Goal: Task Accomplishment & Management: Complete application form

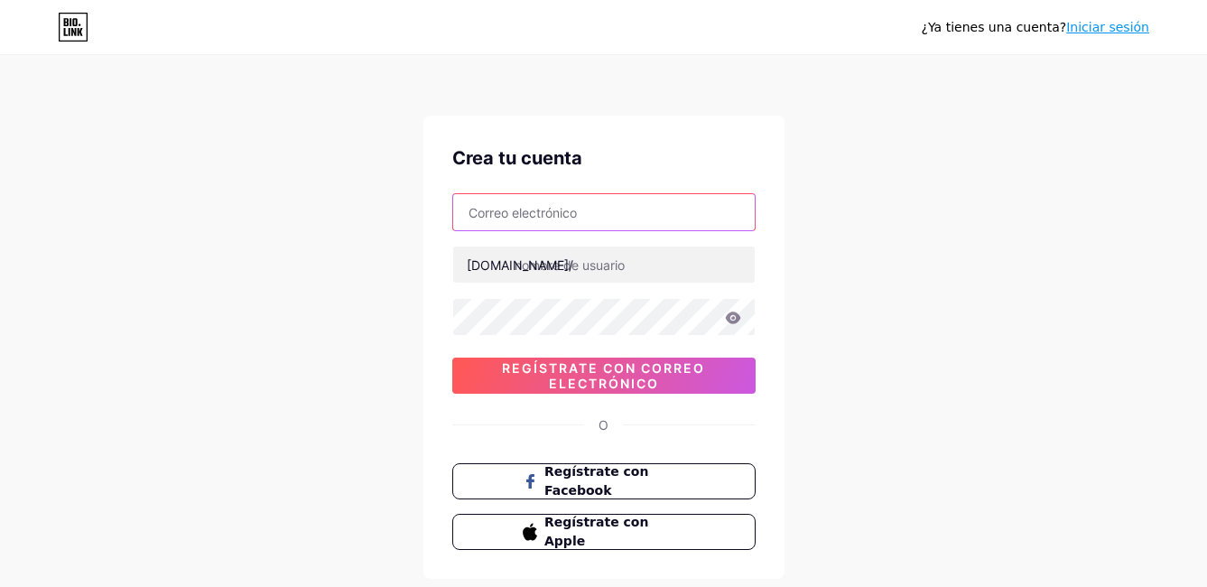
click at [600, 200] on input "text" at bounding box center [604, 212] width 302 height 36
type input "[EMAIL_ADDRESS][DOMAIN_NAME]"
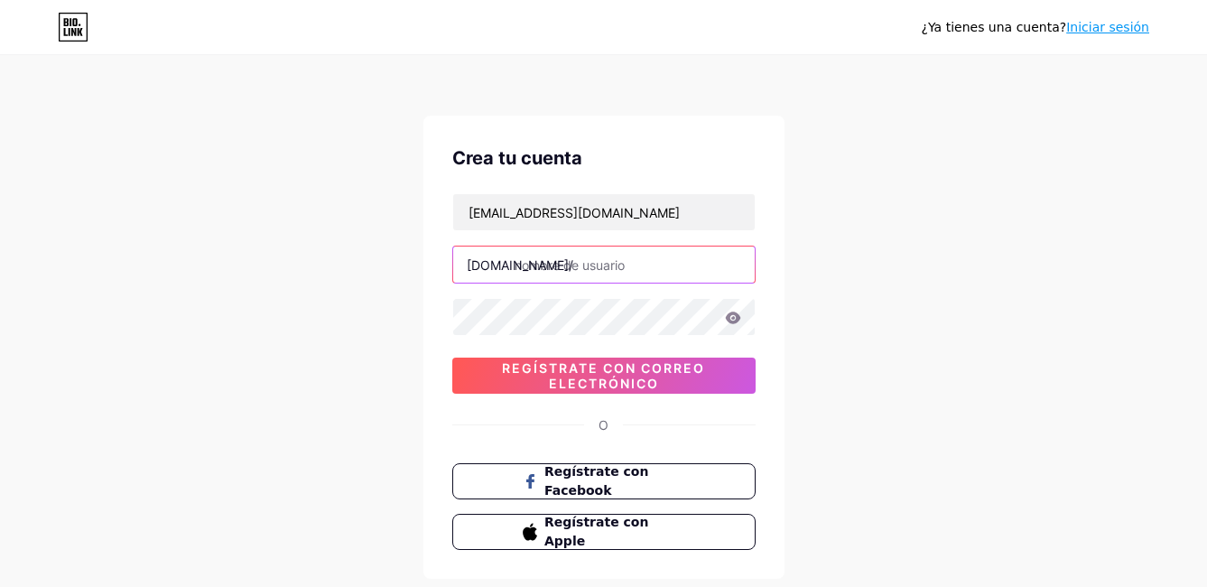
click at [619, 254] on input "text" at bounding box center [604, 265] width 302 height 36
click at [620, 262] on input "text" at bounding box center [604, 265] width 302 height 36
click at [376, 342] on div "¿Ya tienes una cuenta? Iniciar sesión Crea tu cuenta [EMAIL_ADDRESS][DOMAIN_NAM…" at bounding box center [603, 345] width 1207 height 691
click at [592, 259] on input "text" at bounding box center [604, 265] width 302 height 36
drag, startPoint x: 55, startPoint y: 375, endPoint x: 196, endPoint y: 346, distance: 143.8
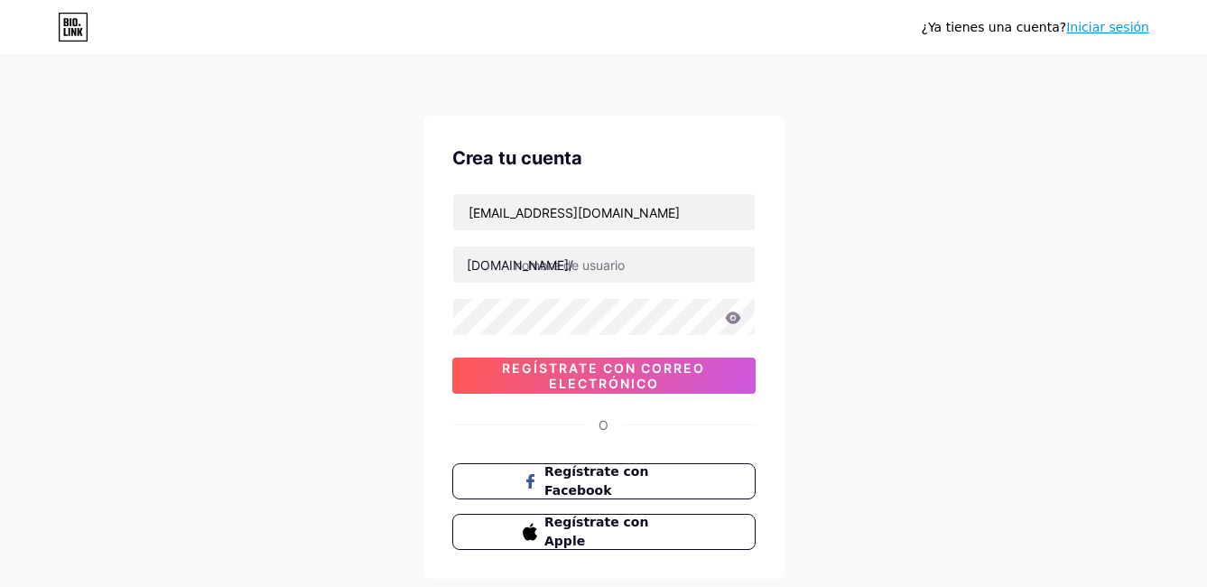
click at [74, 367] on div "¿Ya tienes una cuenta? Iniciar sesión Crea tu cuenta [EMAIL_ADDRESS][DOMAIN_NAM…" at bounding box center [603, 345] width 1207 height 691
click at [618, 274] on input "text" at bounding box center [604, 265] width 302 height 36
type input "p"
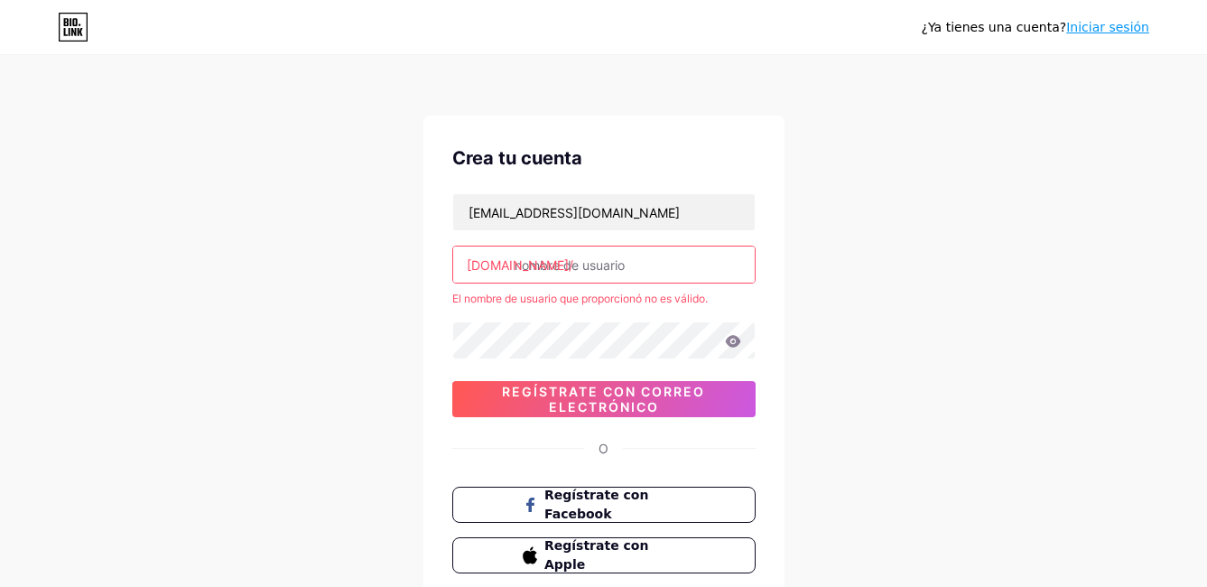
type input "p"
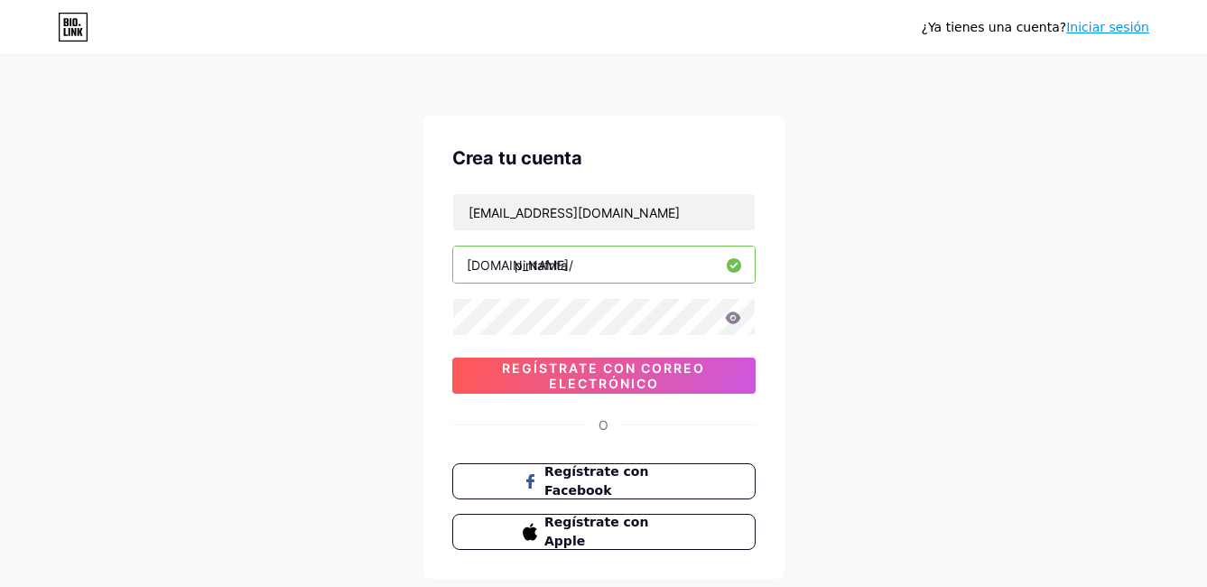
type input "pintafrita"
click at [731, 312] on icon at bounding box center [732, 318] width 15 height 12
click at [357, 359] on div "¿Ya tienes una cuenta? Iniciar sesión Crea tu cuenta [EMAIL_ADDRESS][DOMAIN_NAM…" at bounding box center [603, 345] width 1207 height 691
click at [906, 316] on div "¿Ya tienes una cuenta? Iniciar sesión Crea tu cuenta [EMAIL_ADDRESS][DOMAIN_NAM…" at bounding box center [603, 345] width 1207 height 691
drag, startPoint x: 591, startPoint y: 271, endPoint x: 592, endPoint y: 281, distance: 10.1
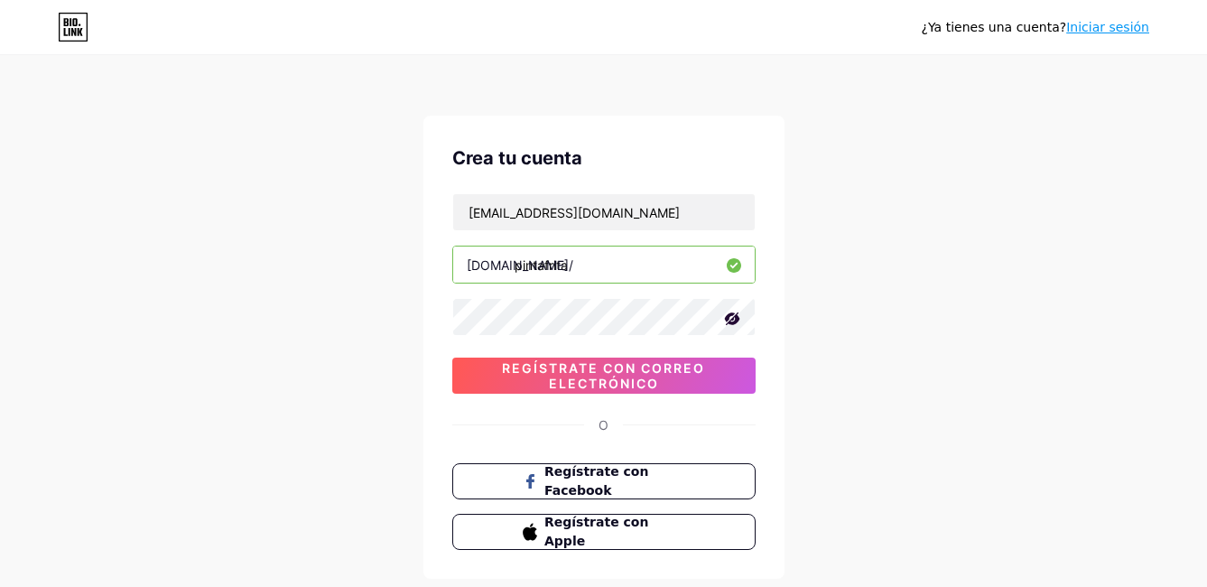
click at [489, 266] on div "[DOMAIN_NAME]/ pintafrita" at bounding box center [603, 265] width 303 height 38
click at [886, 252] on div "¿Ya tienes una cuenta? Iniciar sesión Crea tu cuenta [EMAIL_ADDRESS][DOMAIN_NAM…" at bounding box center [603, 345] width 1207 height 691
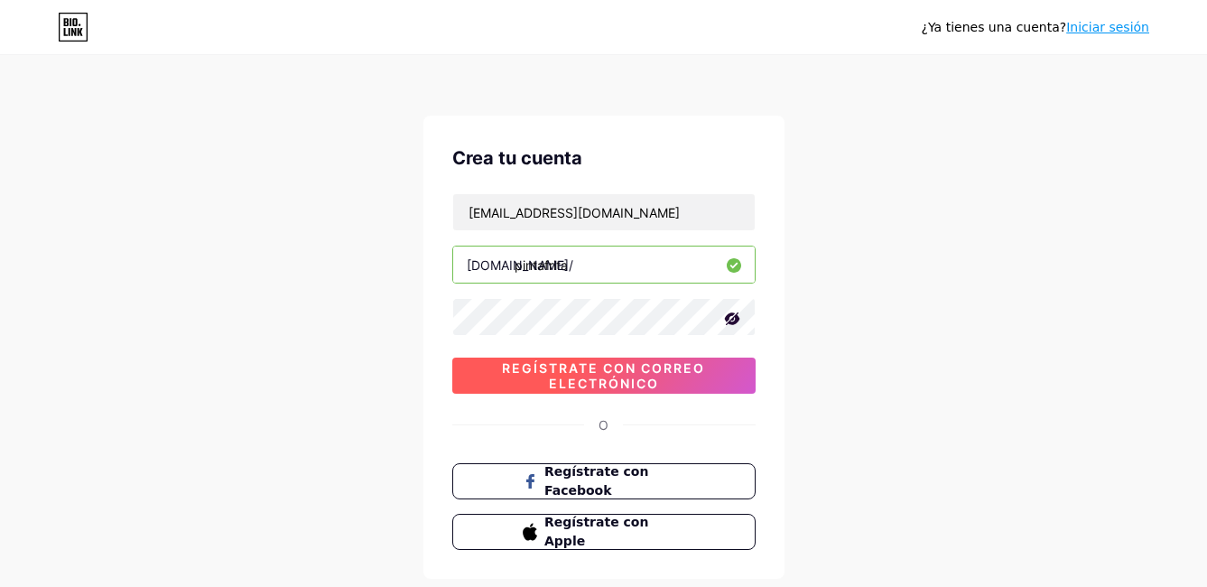
click at [697, 369] on span "Regístrate con correo electrónico" at bounding box center [603, 375] width 303 height 31
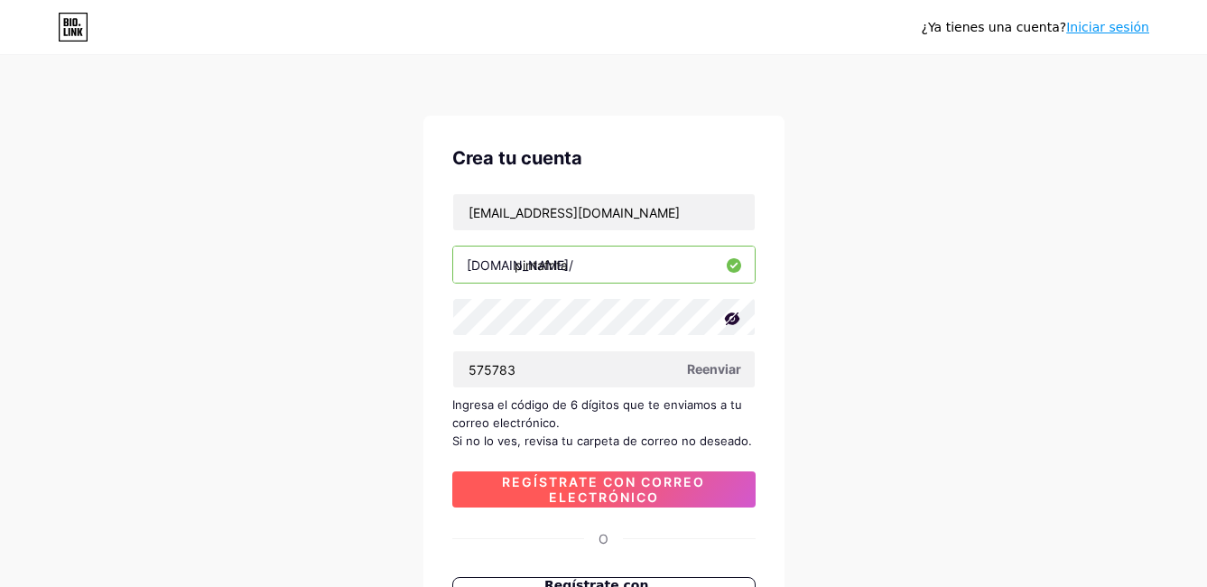
type input "575783"
click at [675, 476] on span "Regístrate con correo electrónico" at bounding box center [603, 489] width 303 height 31
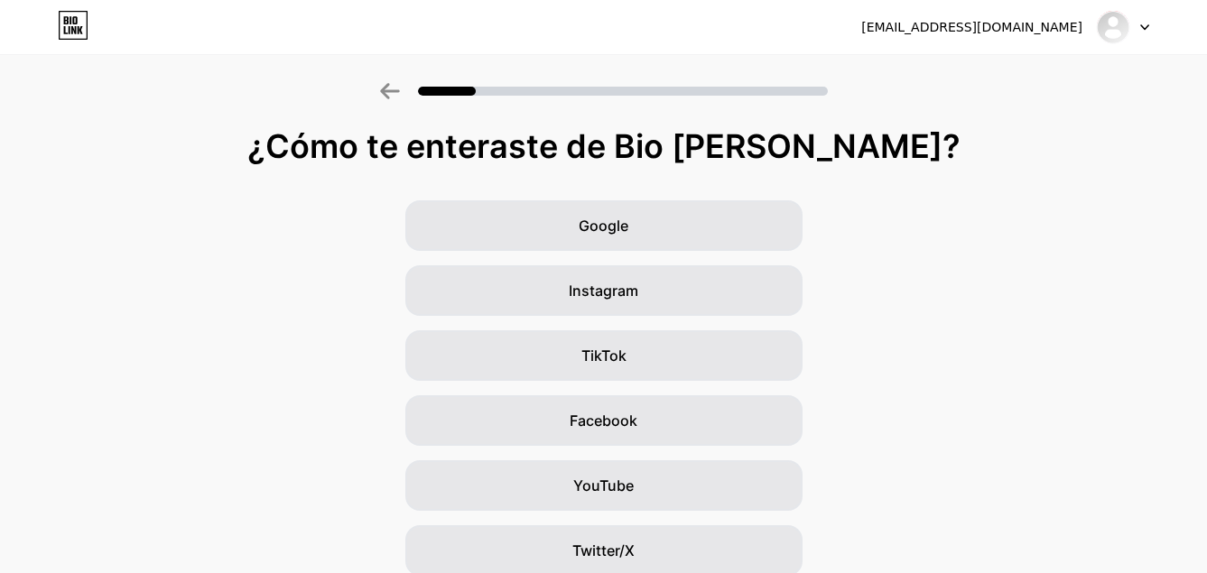
click at [930, 334] on div "Google Instagram TikTok Facebook YouTube Twitter/X Amigos/familia Otro" at bounding box center [603, 453] width 1207 height 506
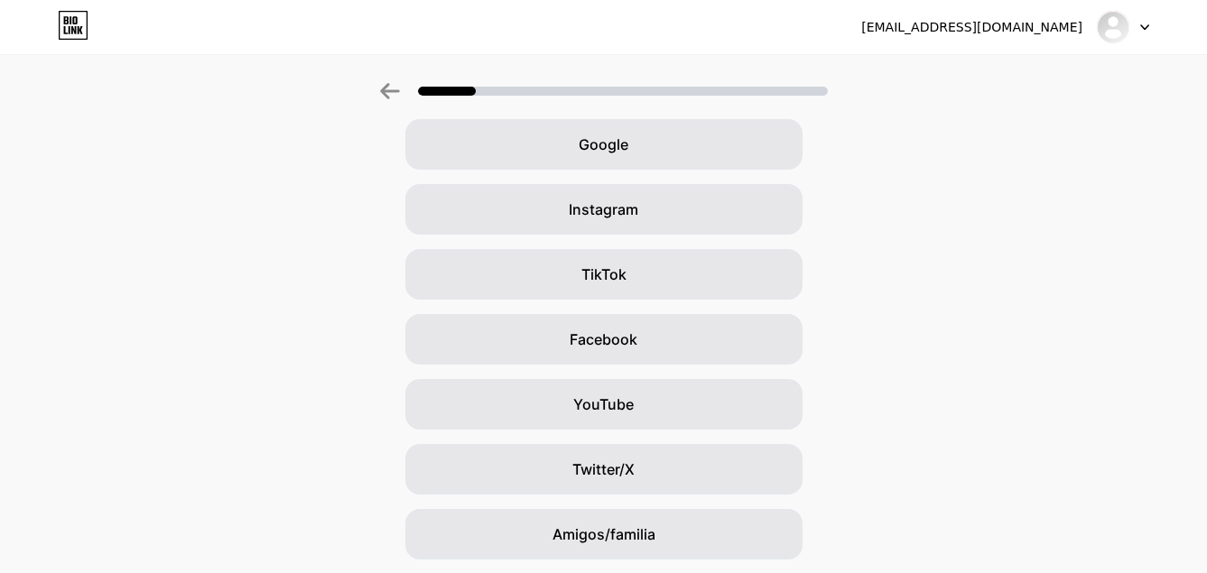
scroll to position [24, 0]
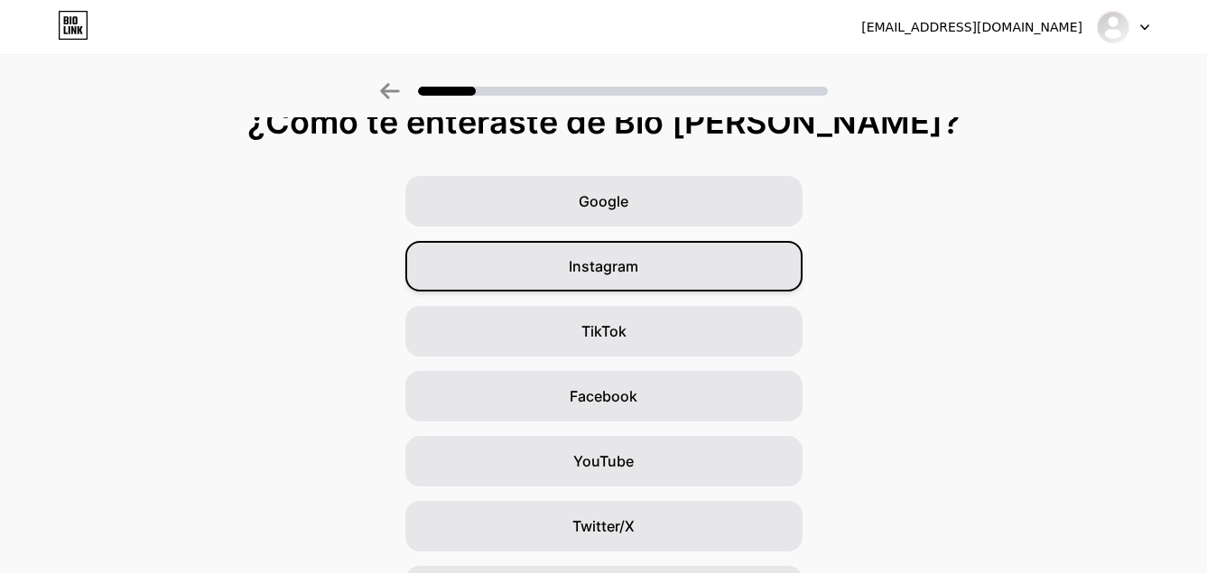
click at [663, 263] on div "Instagram" at bounding box center [603, 266] width 397 height 51
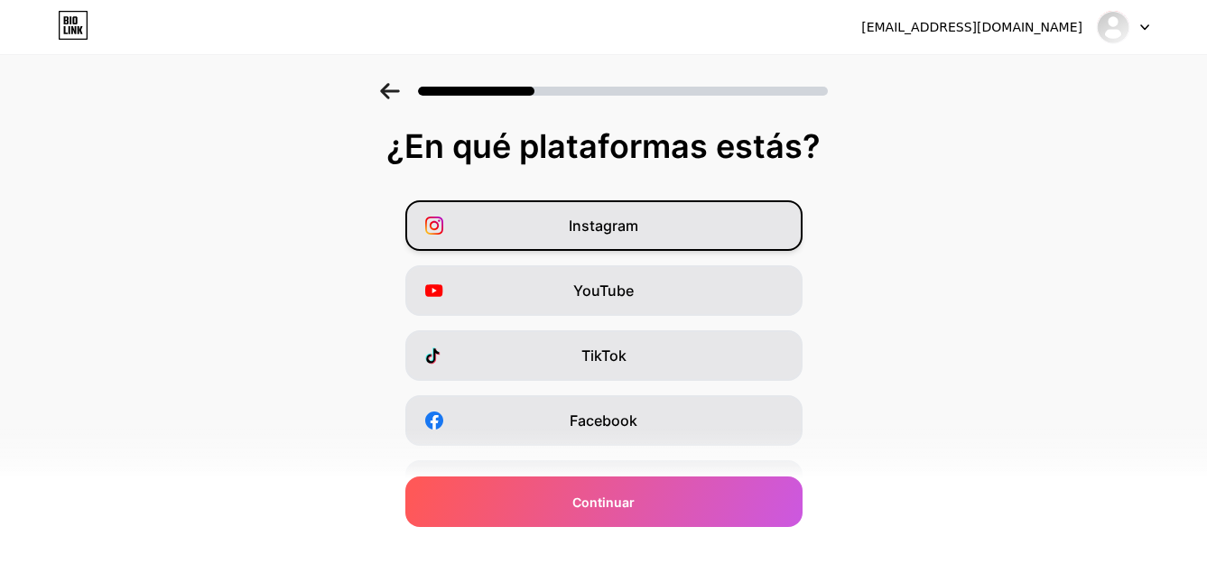
click at [701, 232] on div "Instagram" at bounding box center [603, 225] width 397 height 51
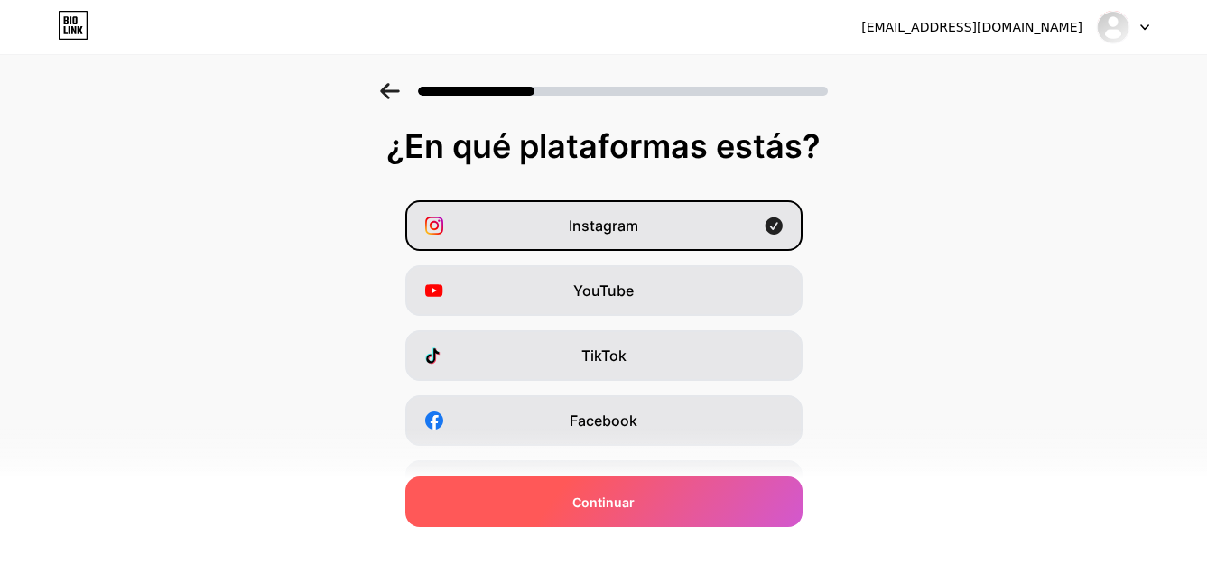
click at [732, 514] on div "Continuar" at bounding box center [603, 502] width 397 height 51
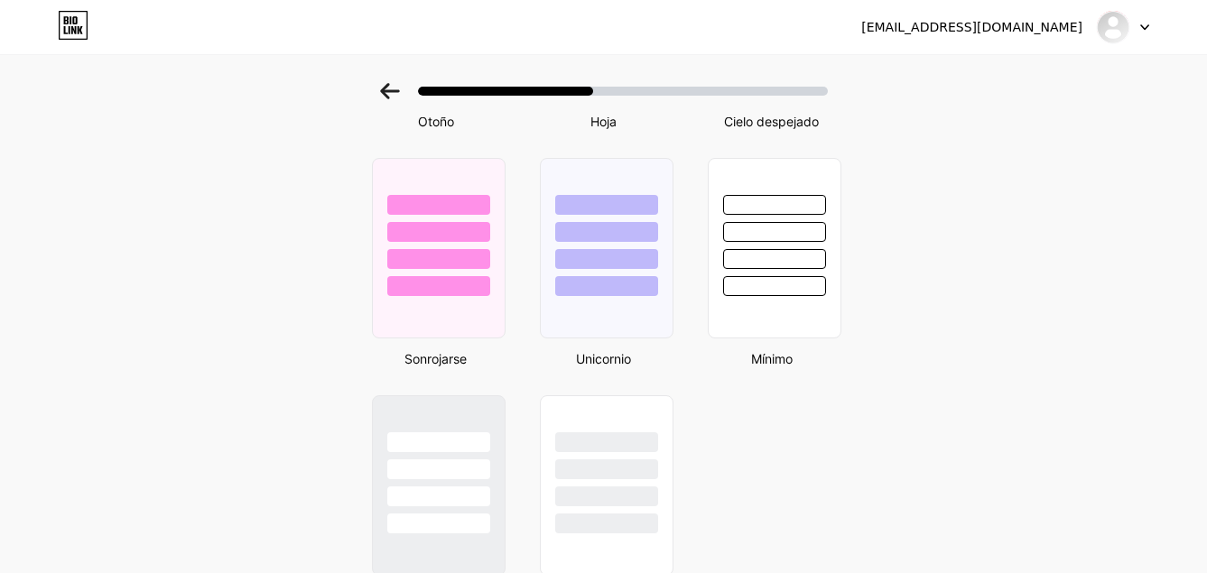
scroll to position [1307, 0]
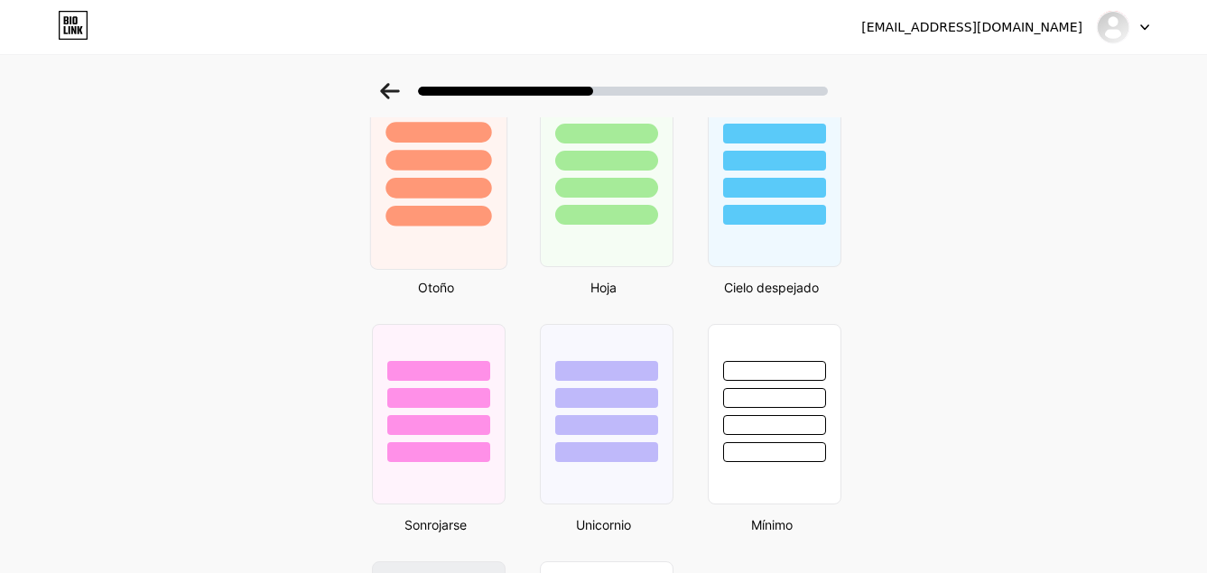
click at [479, 219] on div at bounding box center [439, 216] width 106 height 21
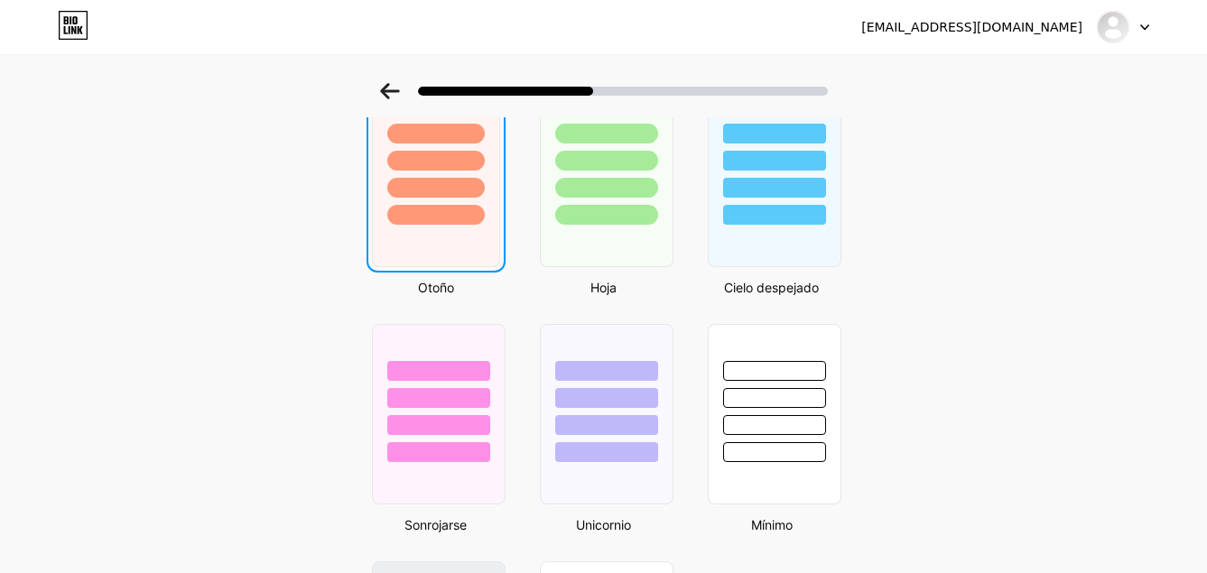
scroll to position [0, 0]
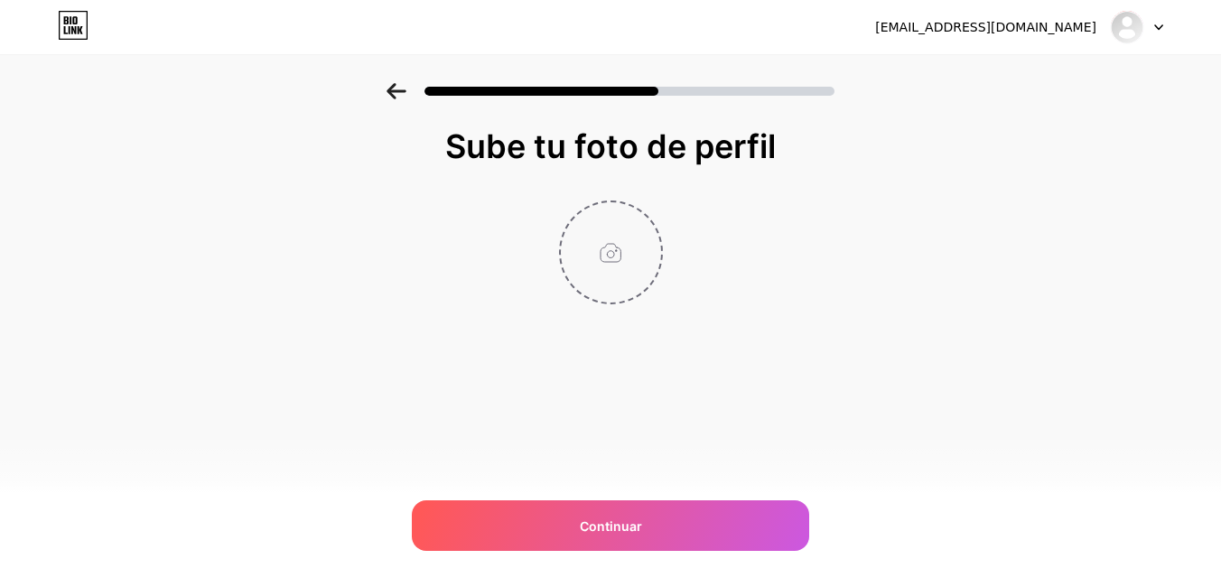
click at [618, 253] on input "file" at bounding box center [611, 252] width 100 height 100
type input "C:\fakepath\Imagen de WhatsApp [DATE] a las 14.00.05_5cdb7e3c.jpg"
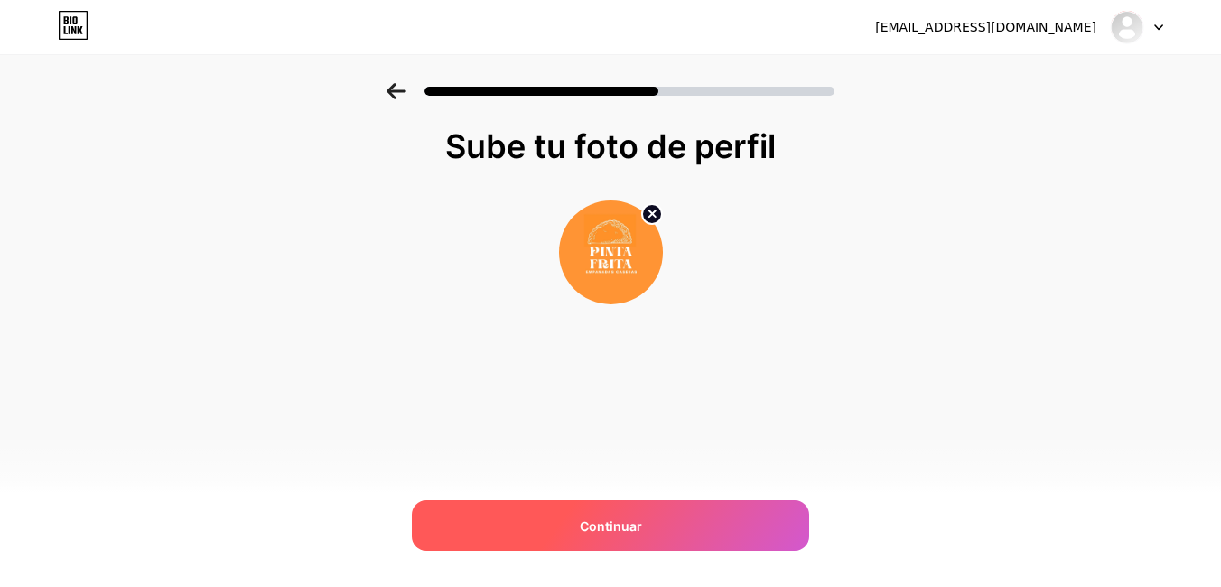
click at [693, 532] on div "Continuar" at bounding box center [610, 525] width 397 height 51
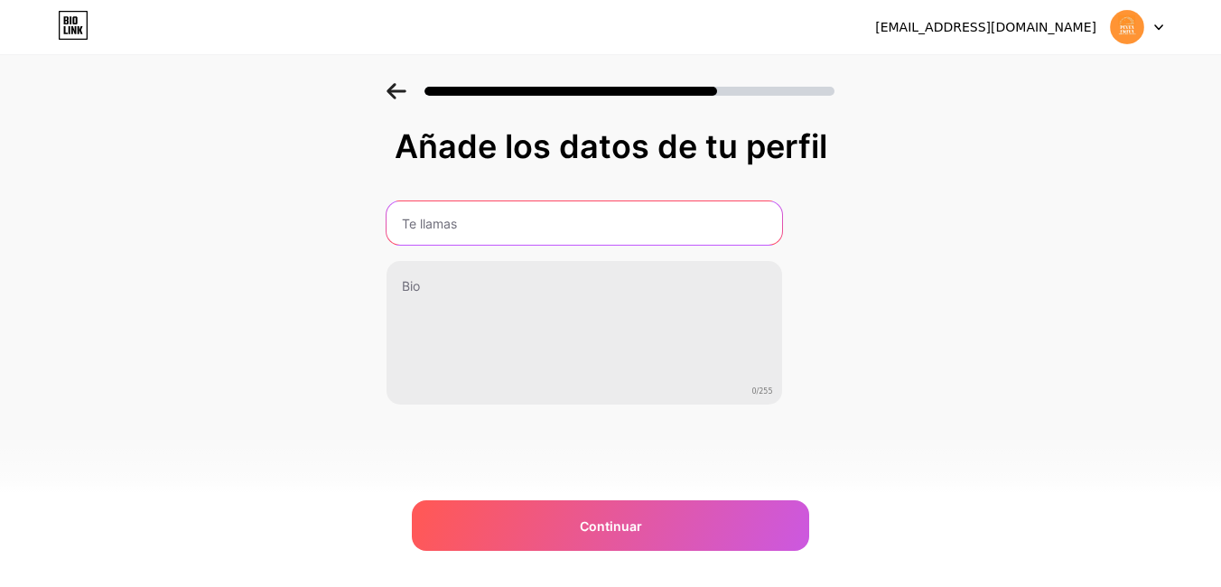
click at [533, 215] on input "text" at bounding box center [584, 222] width 396 height 43
click at [530, 225] on input "text" at bounding box center [583, 222] width 399 height 43
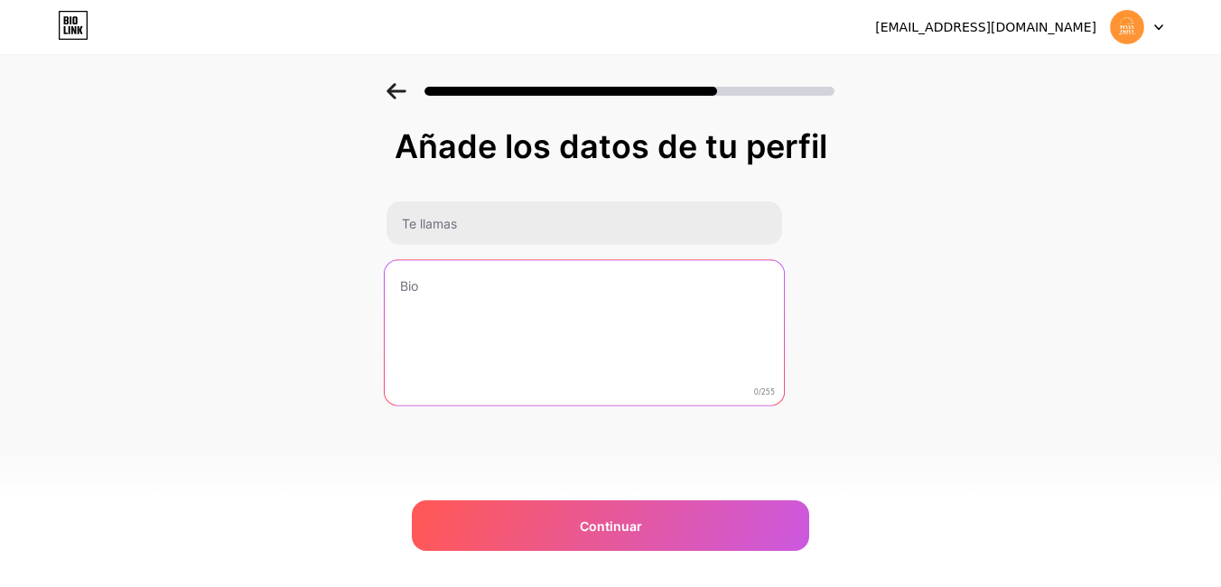
click at [509, 319] on textarea at bounding box center [583, 333] width 399 height 147
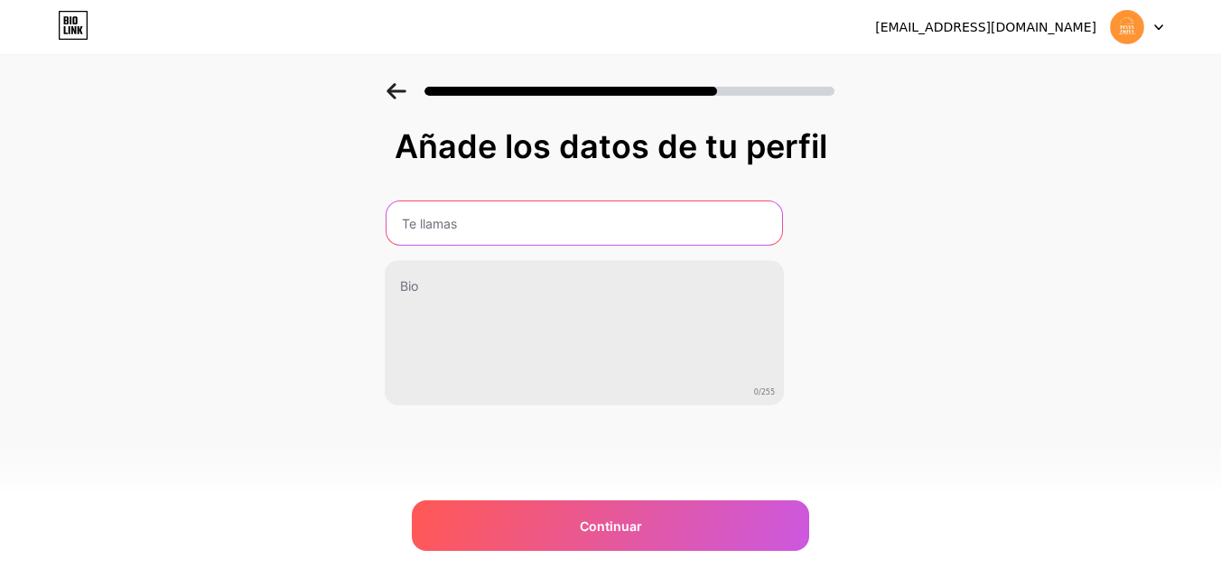
click at [494, 226] on input "text" at bounding box center [584, 222] width 396 height 43
type input "s"
type input "p"
type input "Pintafrita"
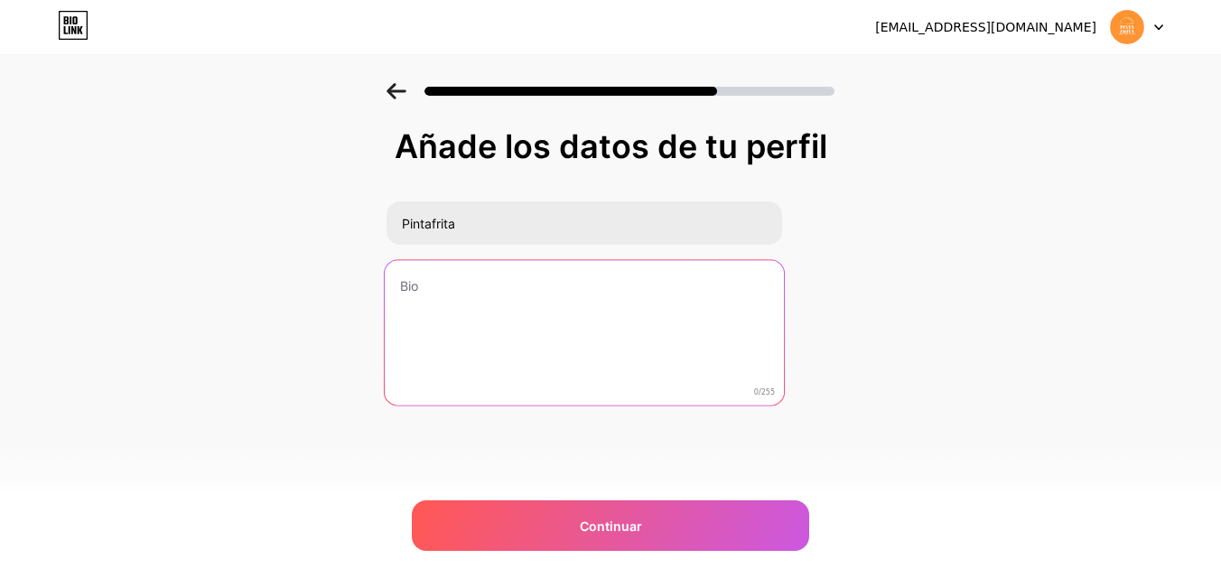
click at [522, 291] on textarea at bounding box center [583, 333] width 399 height 147
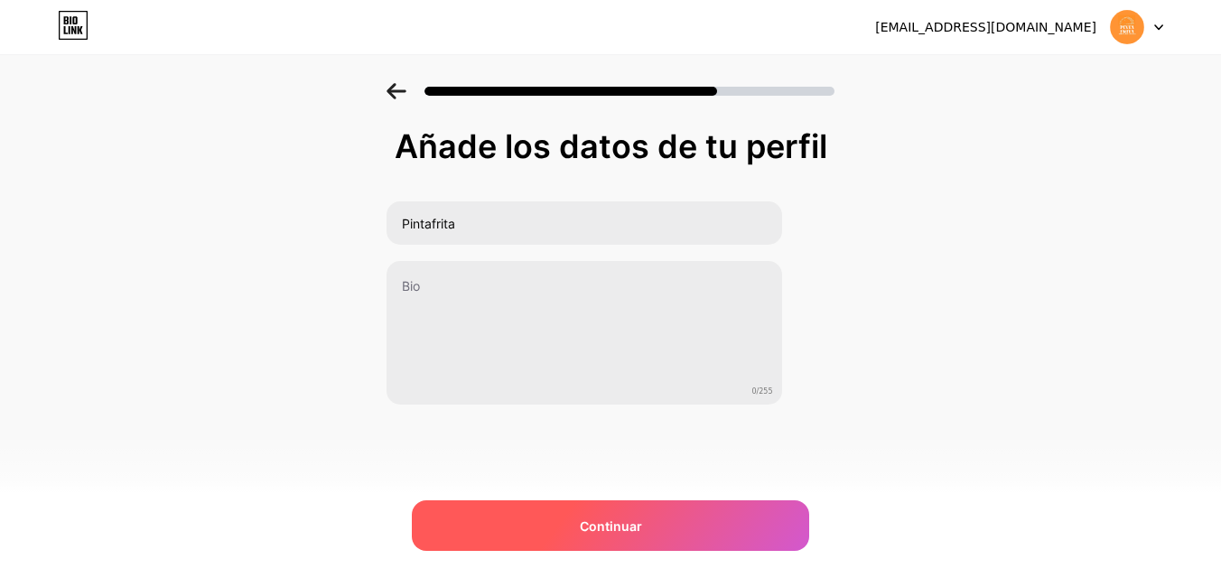
click at [656, 518] on div "Continuar" at bounding box center [610, 525] width 397 height 51
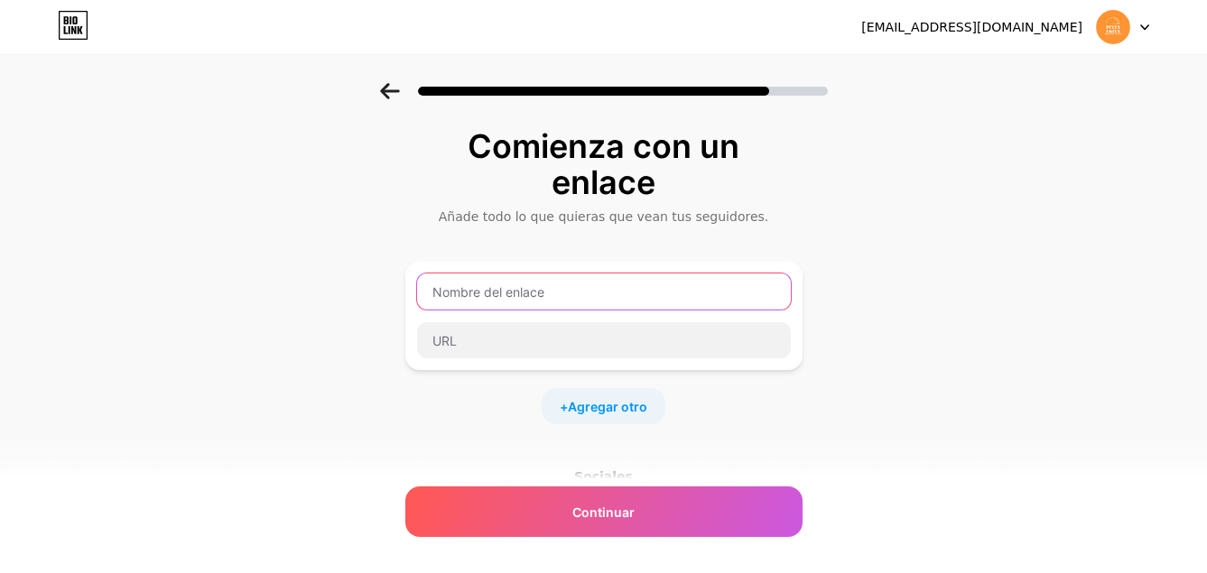
click at [605, 301] on input "text" at bounding box center [604, 292] width 374 height 36
type input "I"
type input "i"
click at [533, 290] on input "Instagram" at bounding box center [604, 292] width 374 height 36
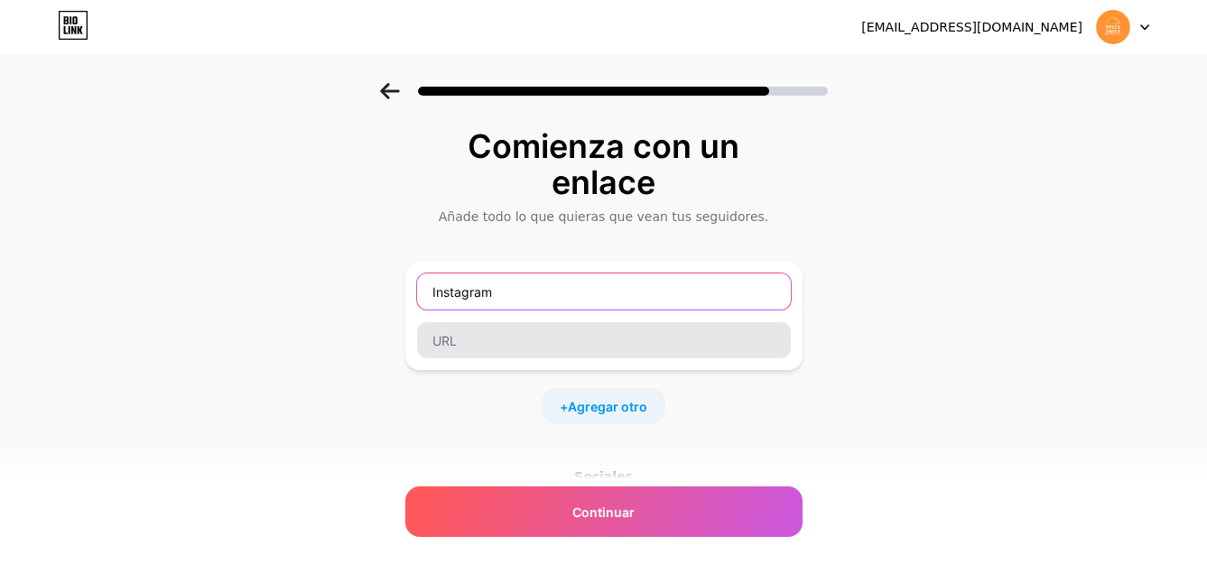
type input "Instagram"
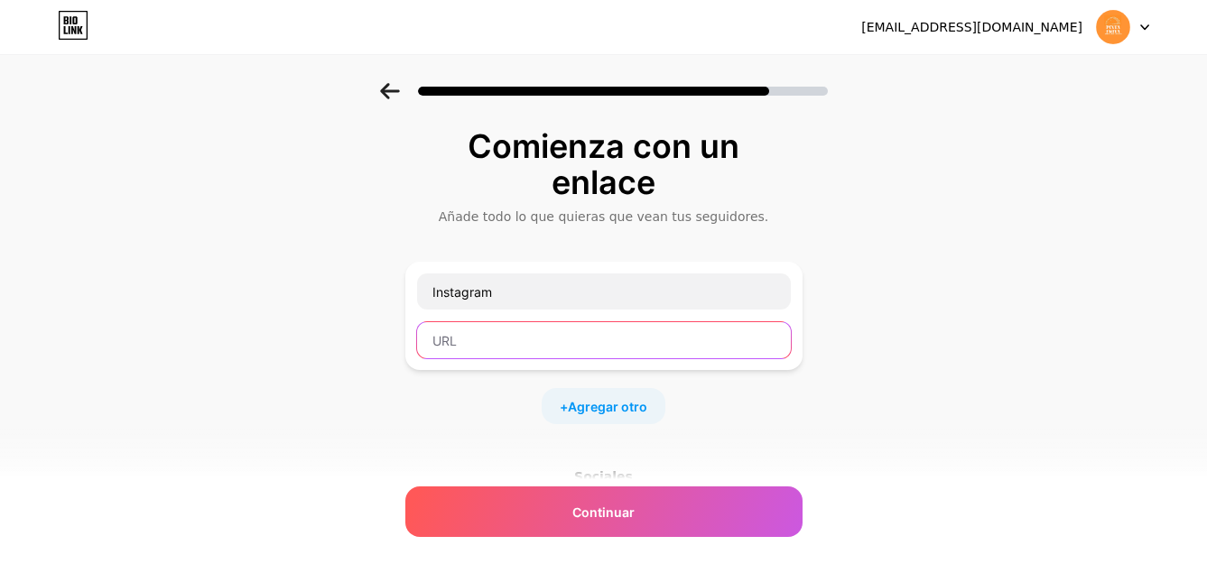
click at [504, 347] on input "text" at bounding box center [604, 340] width 374 height 36
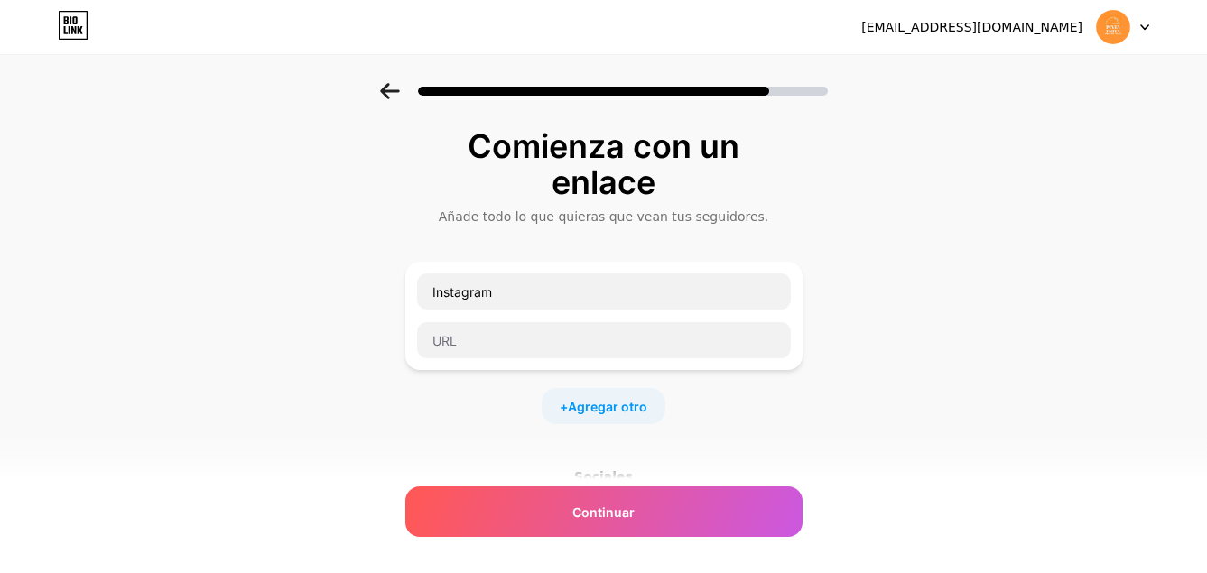
click at [252, 379] on div "Comienza con un enlace Añade todo lo que quieras que vean tus seguidores. Insta…" at bounding box center [603, 418] width 1207 height 671
click at [836, 252] on div "Comienza con un enlace Añade todo lo que quieras que vean tus seguidores. Insta…" at bounding box center [603, 418] width 1207 height 671
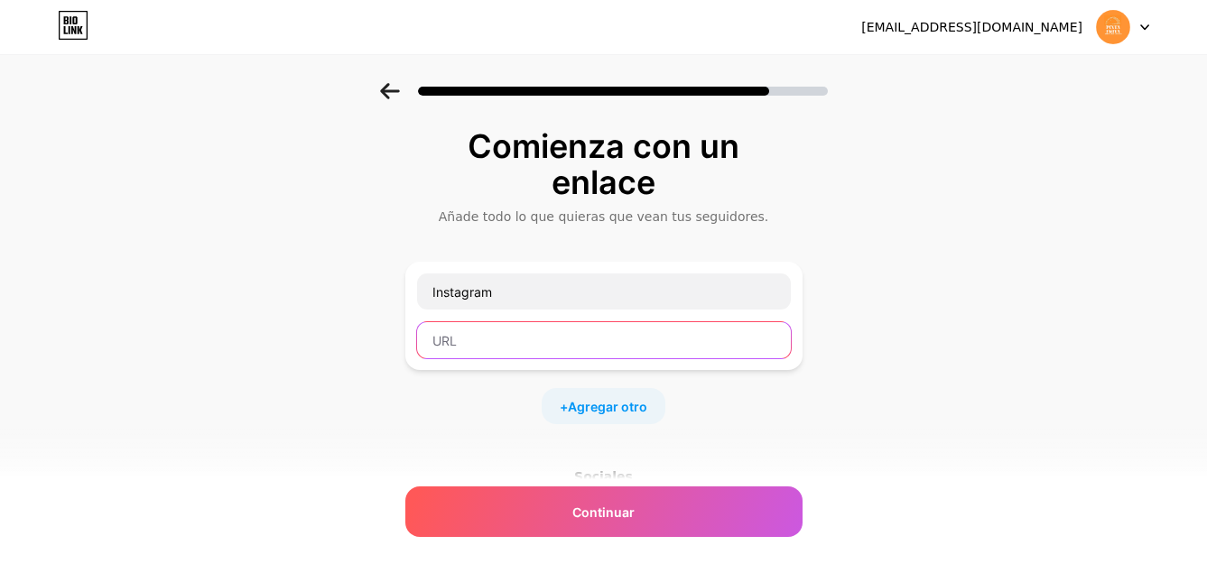
click at [728, 331] on input "text" at bounding box center [604, 340] width 374 height 36
paste input "[URL][DOMAIN_NAME]"
type input "[URL][DOMAIN_NAME]"
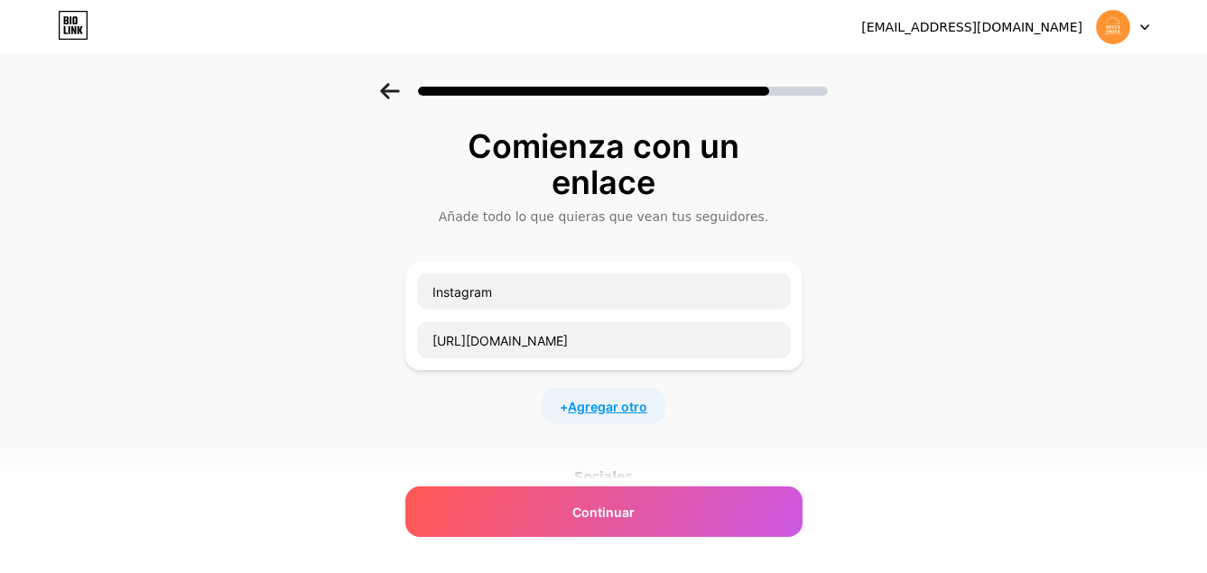
scroll to position [0, 0]
click at [620, 412] on span "Agregar otro" at bounding box center [607, 406] width 79 height 19
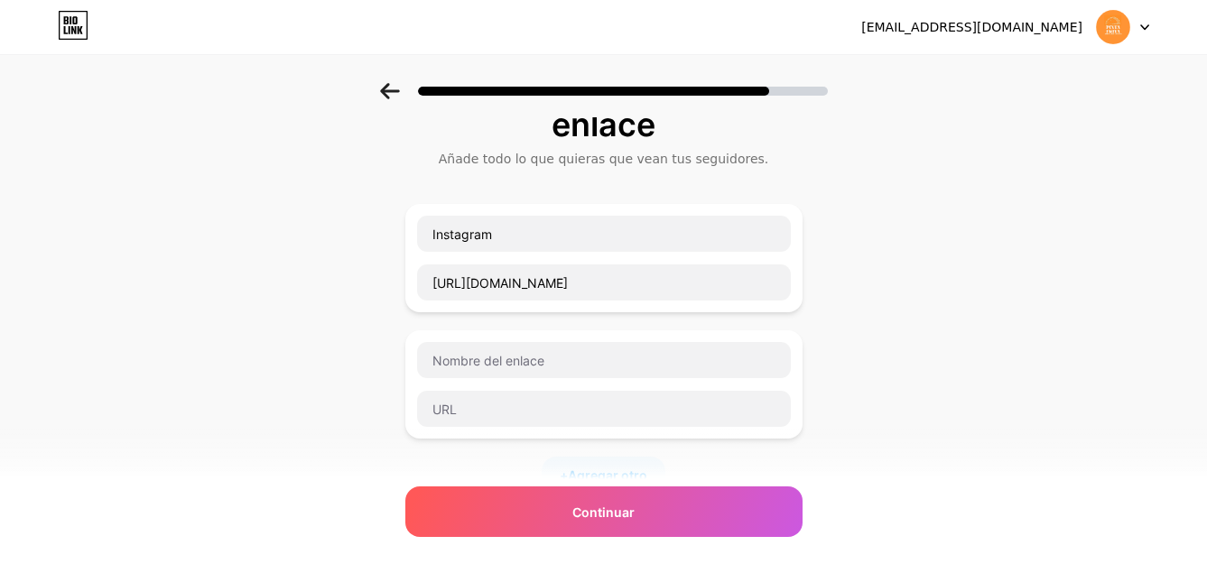
scroll to position [90, 0]
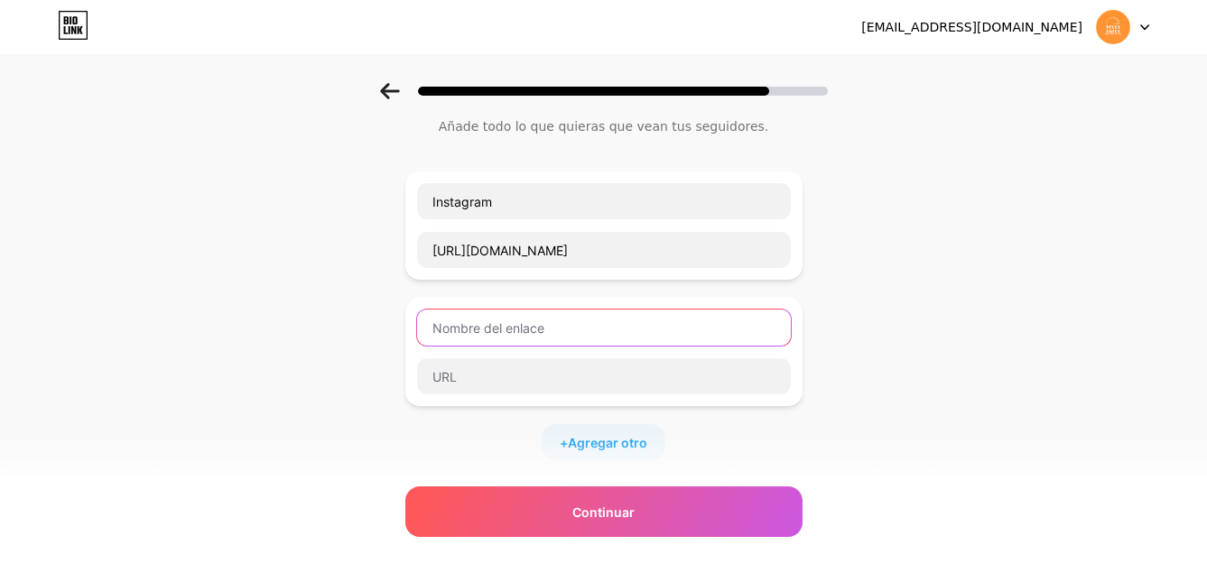
click at [571, 331] on input "text" at bounding box center [604, 328] width 374 height 36
type input "m"
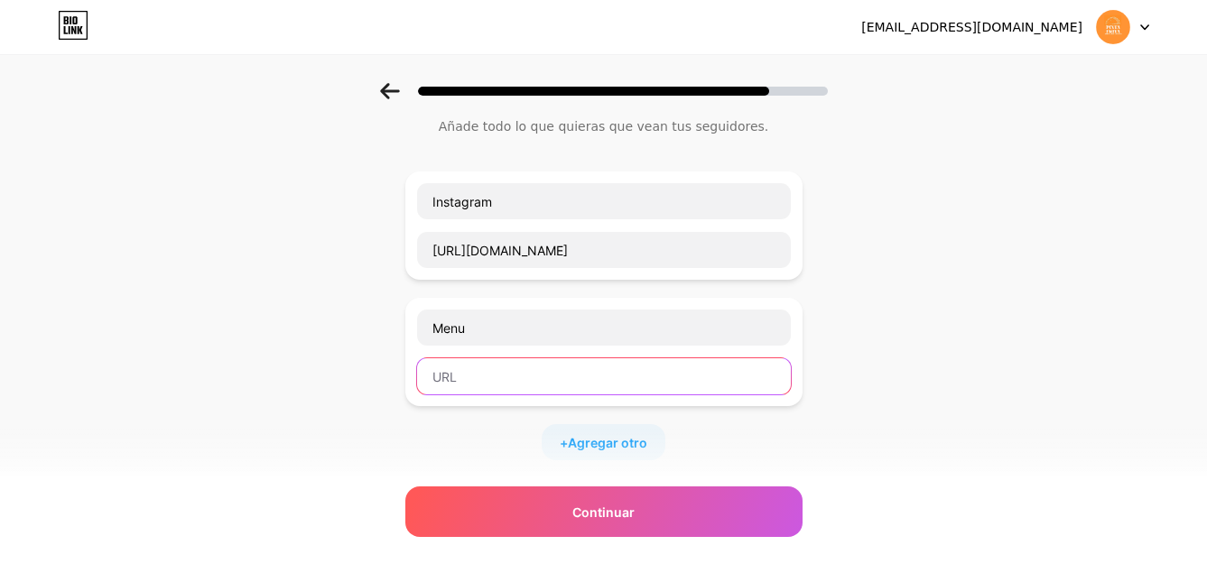
click at [576, 377] on input "text" at bounding box center [604, 376] width 374 height 36
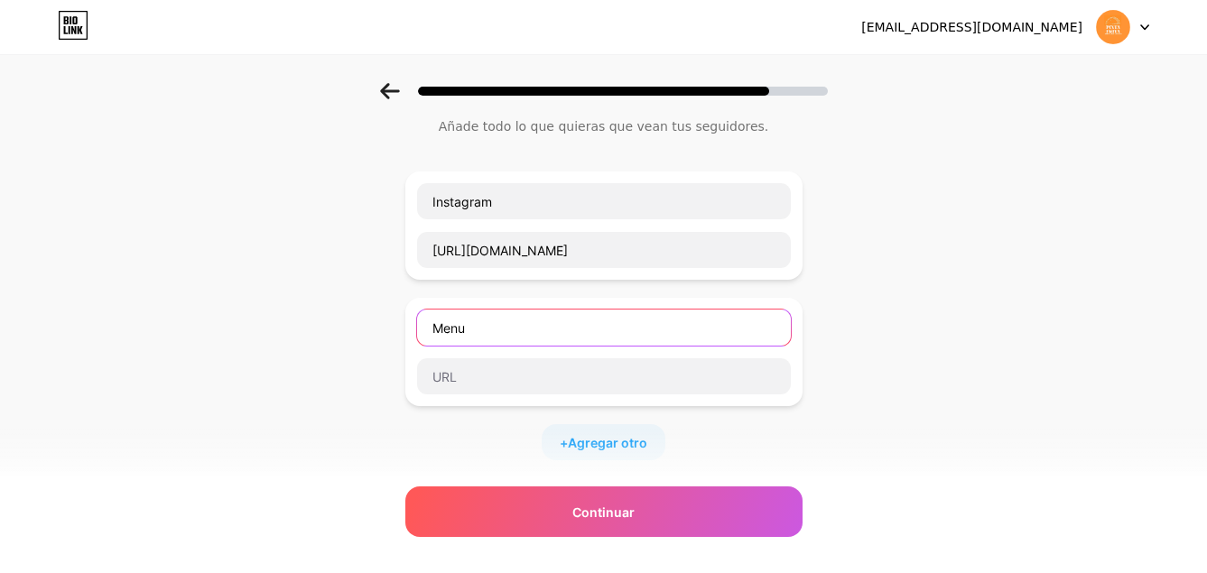
drag, startPoint x: 540, startPoint y: 333, endPoint x: 417, endPoint y: 333, distance: 122.8
click at [417, 333] on div "Menu" at bounding box center [603, 352] width 397 height 108
type input "Ubicacion"
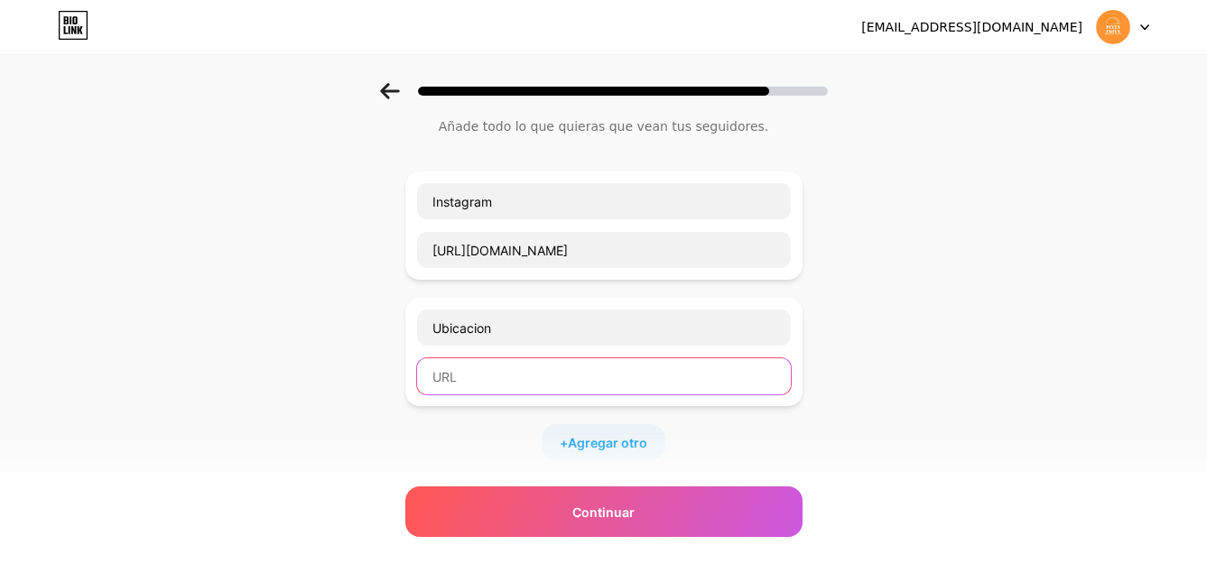
click at [473, 385] on input "text" at bounding box center [604, 376] width 374 height 36
paste input "[URL][DOMAIN_NAME]"
type input "[URL][DOMAIN_NAME]"
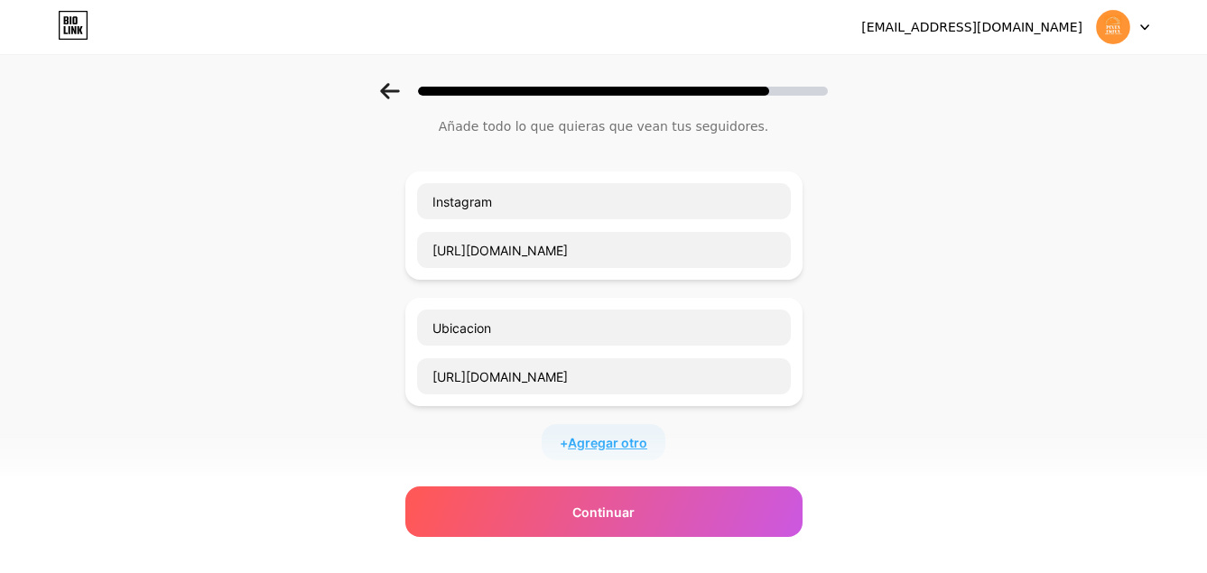
click at [641, 451] on span "Agregar otro" at bounding box center [607, 442] width 79 height 19
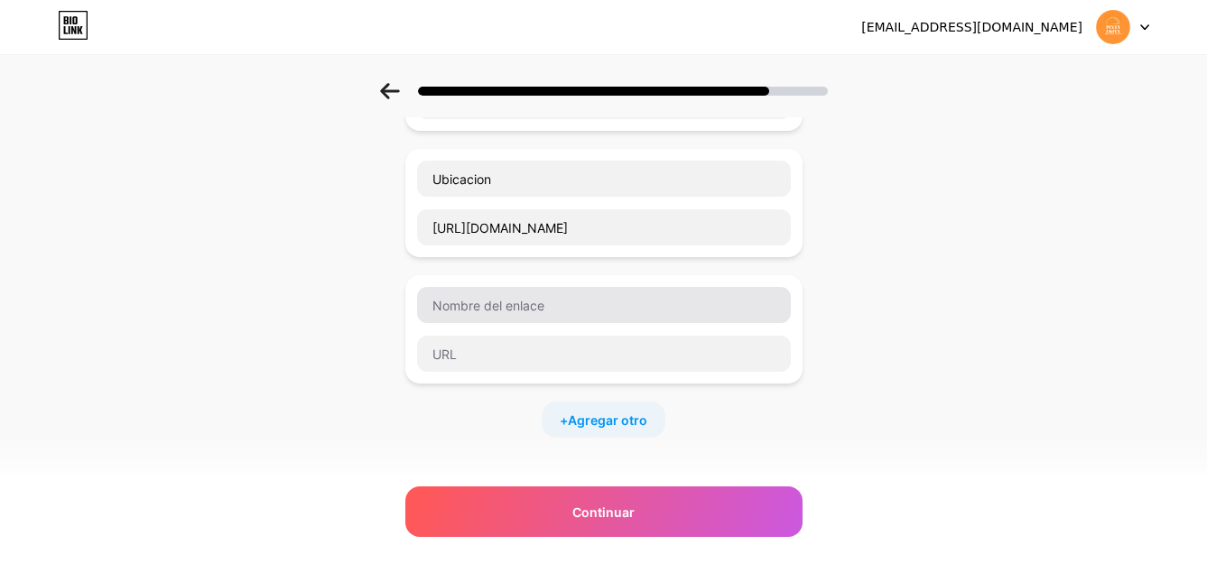
scroll to position [271, 0]
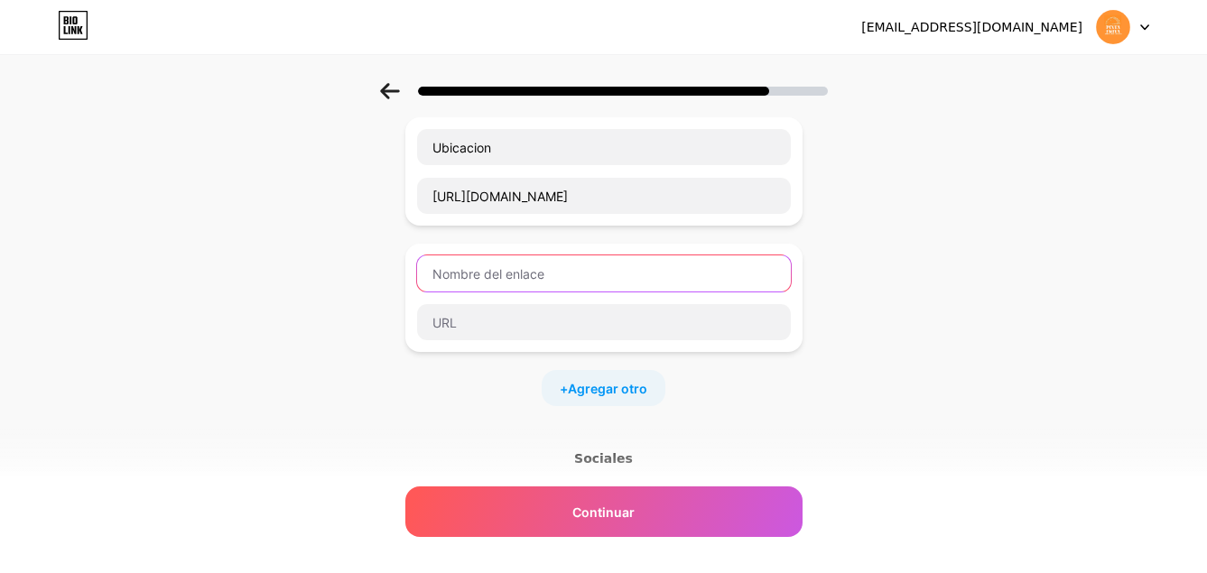
click at [630, 276] on input "text" at bounding box center [604, 274] width 374 height 36
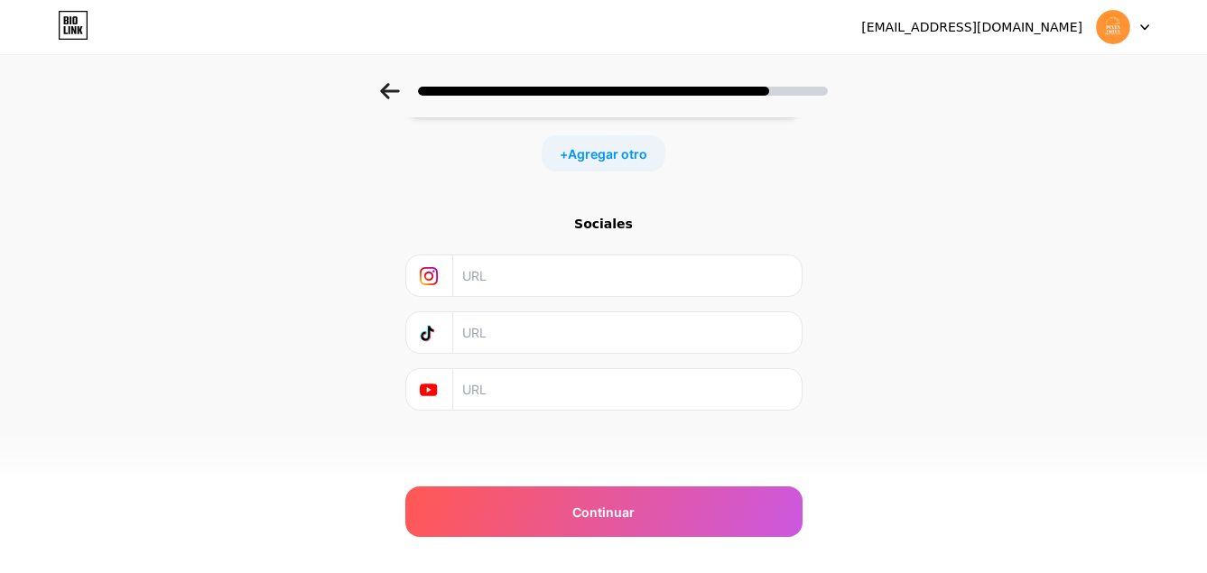
scroll to position [54, 0]
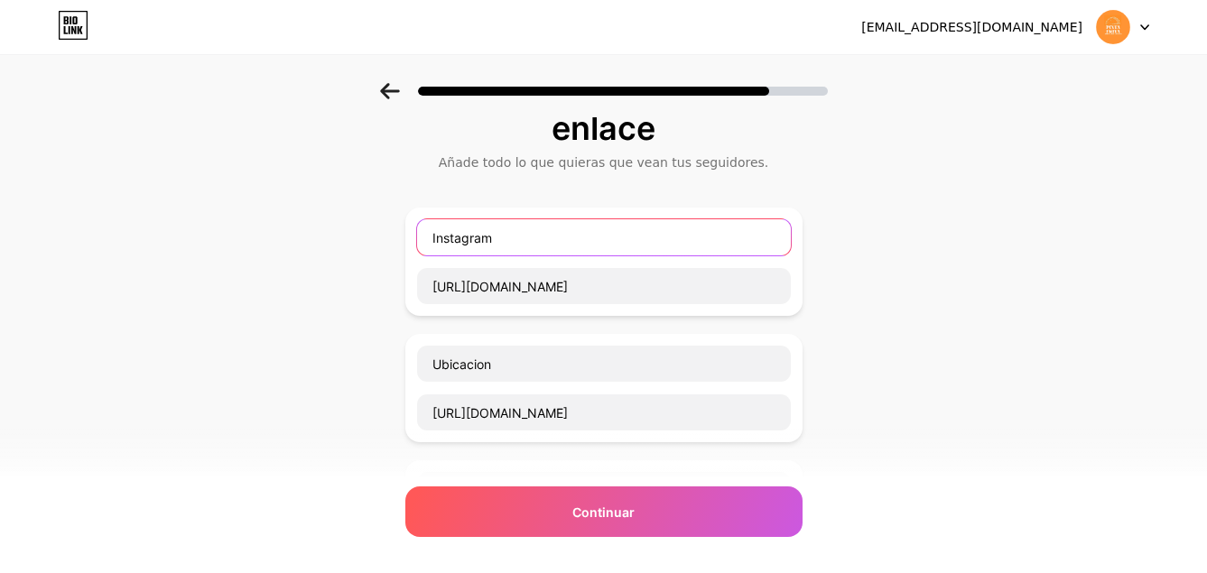
click at [606, 237] on input "Instagram" at bounding box center [604, 237] width 374 height 36
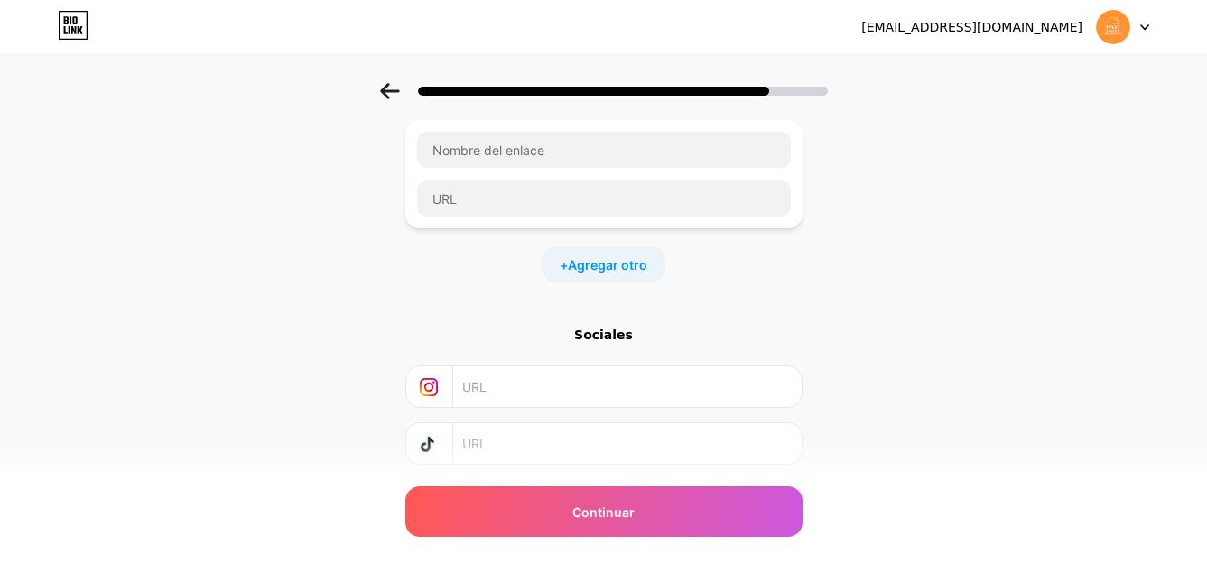
scroll to position [144, 0]
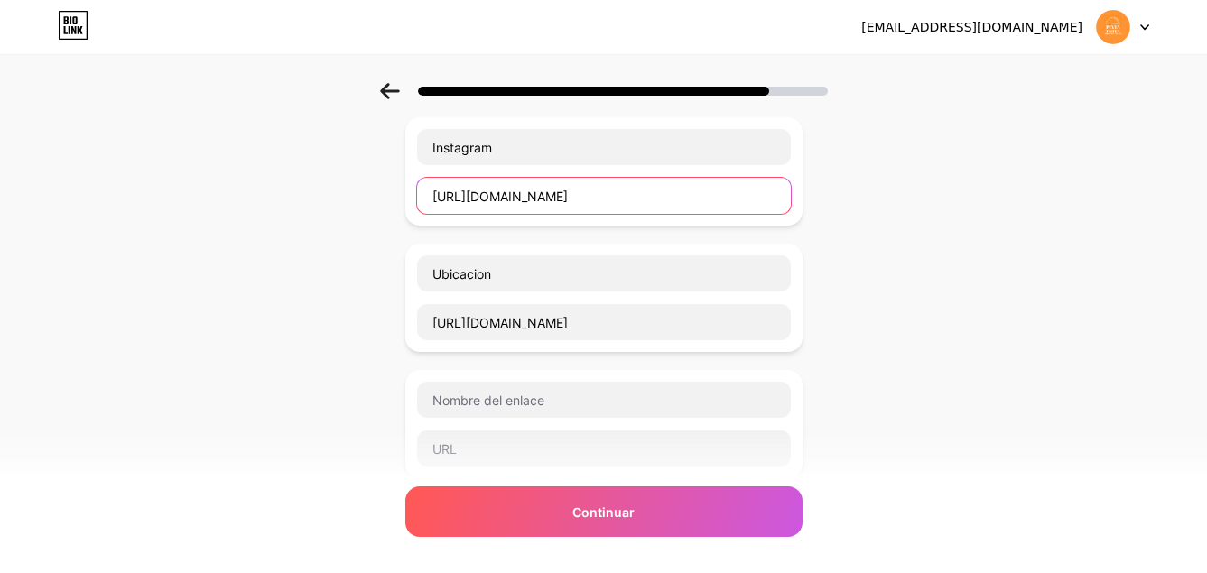
click at [785, 197] on input "[URL][DOMAIN_NAME]" at bounding box center [604, 196] width 374 height 36
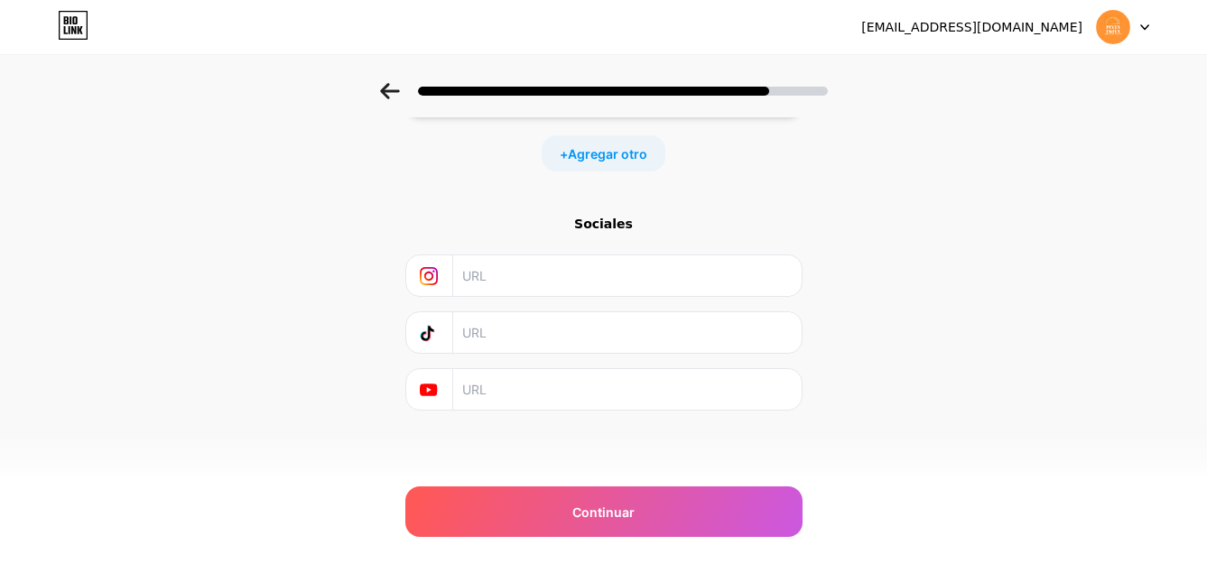
click at [639, 279] on input "text" at bounding box center [626, 276] width 328 height 41
paste input "[URL][DOMAIN_NAME]"
type input "[URL][DOMAIN_NAME]"
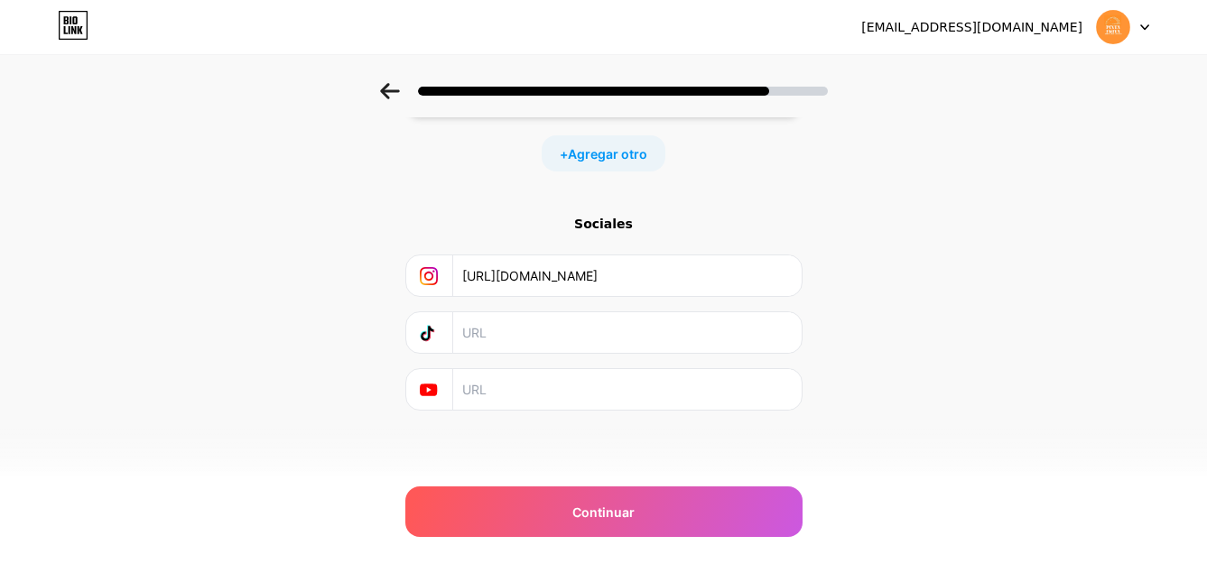
click at [841, 209] on div "Comienza con un enlace Añade todo lo que quieras que vean tus seguidores. Insta…" at bounding box center [603, 39] width 1207 height 924
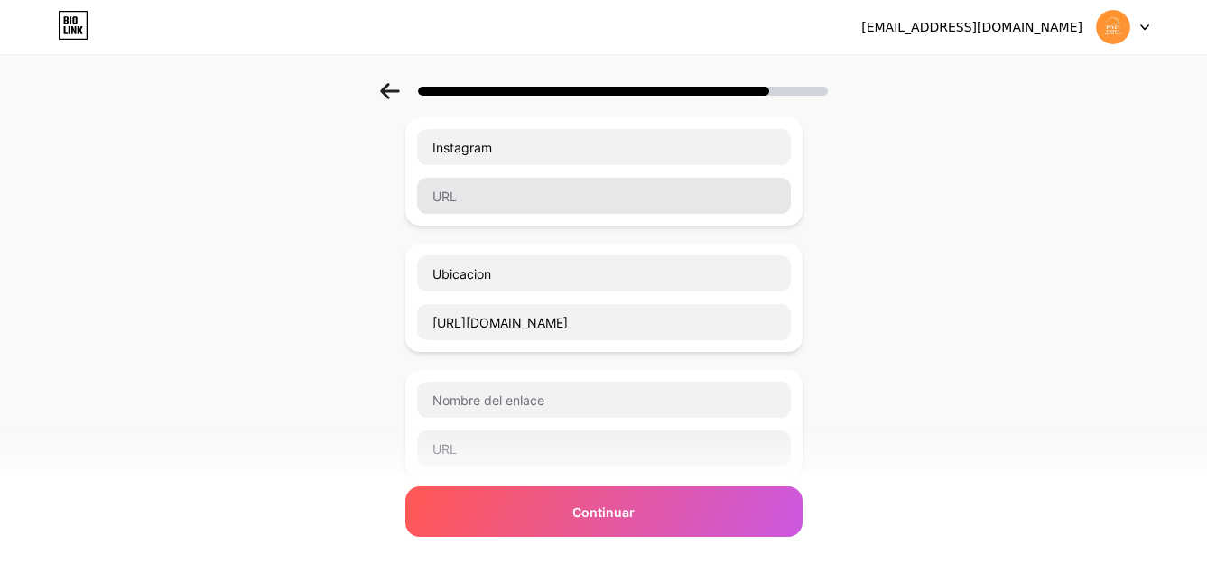
scroll to position [54, 0]
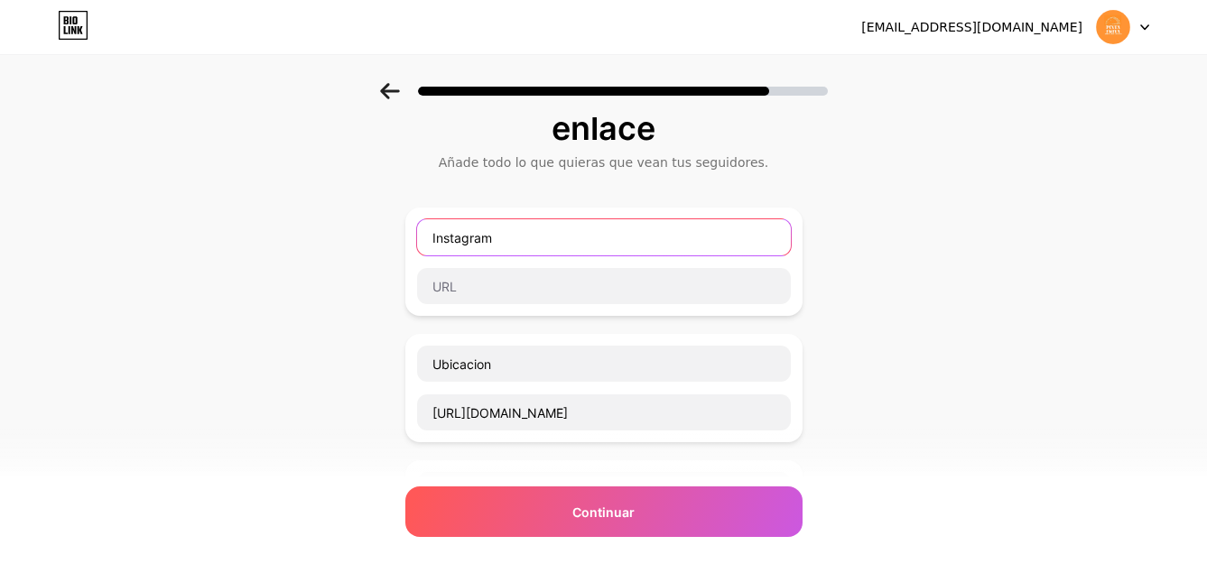
drag, startPoint x: 601, startPoint y: 231, endPoint x: 394, endPoint y: 264, distance: 210.2
click at [394, 264] on div "Comienza con un enlace Añade todo lo que quieras que vean tus seguidores. Insta…" at bounding box center [603, 491] width 1207 height 924
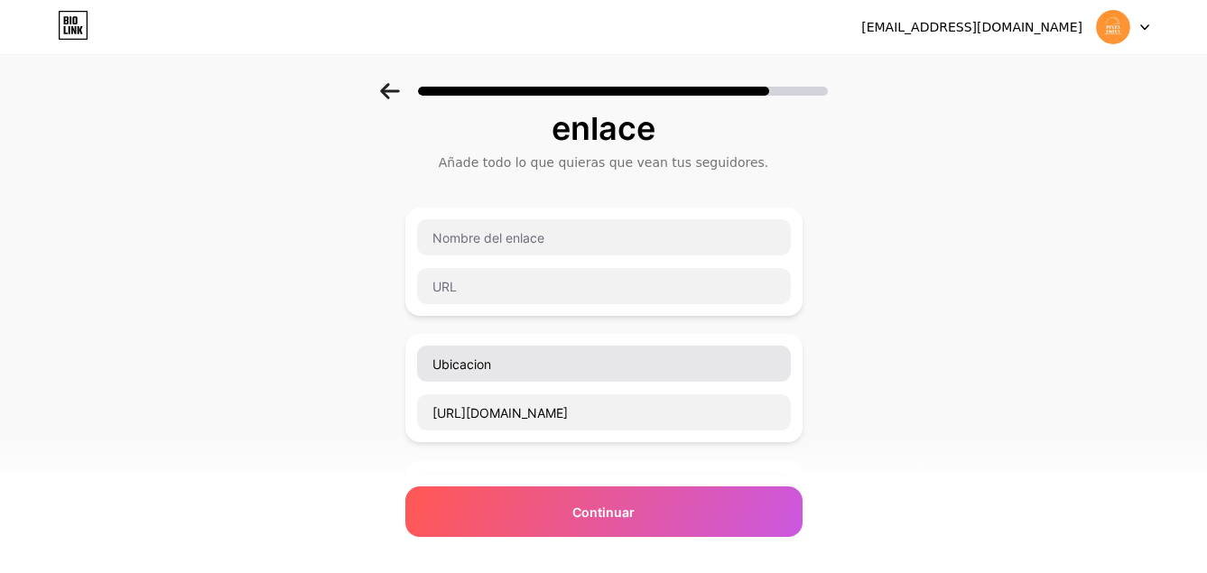
drag, startPoint x: 747, startPoint y: 342, endPoint x: 793, endPoint y: 358, distance: 48.8
click at [758, 361] on div "Ubicacion [URL][DOMAIN_NAME]" at bounding box center [603, 388] width 397 height 108
drag, startPoint x: 803, startPoint y: 393, endPoint x: 827, endPoint y: 406, distance: 27.9
click at [827, 406] on div "Comienza con un enlace Añade todo lo que quieras que vean tus seguidores. Ubica…" at bounding box center [603, 491] width 1207 height 924
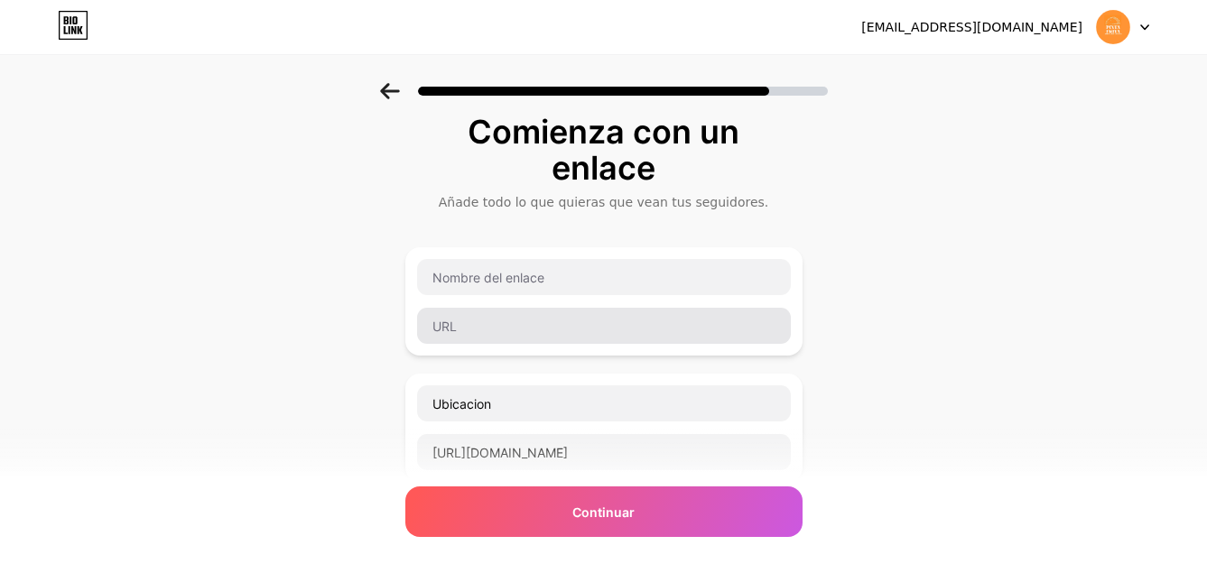
scroll to position [0, 0]
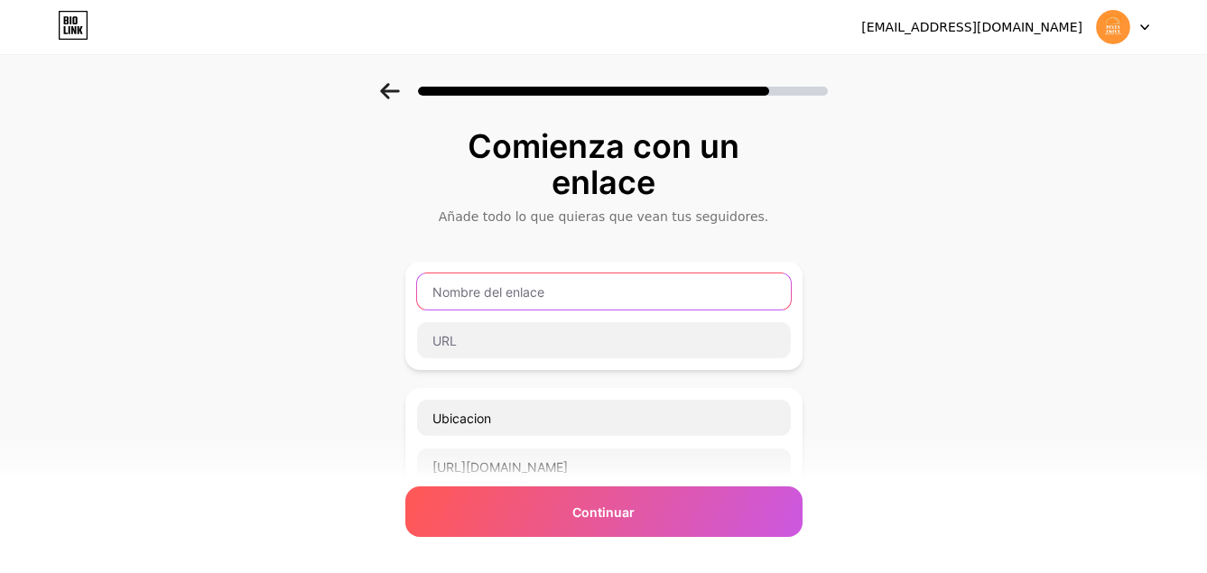
click at [597, 288] on input "text" at bounding box center [604, 292] width 374 height 36
type input "c"
type input "Promo"
